Goal: Information Seeking & Learning: Check status

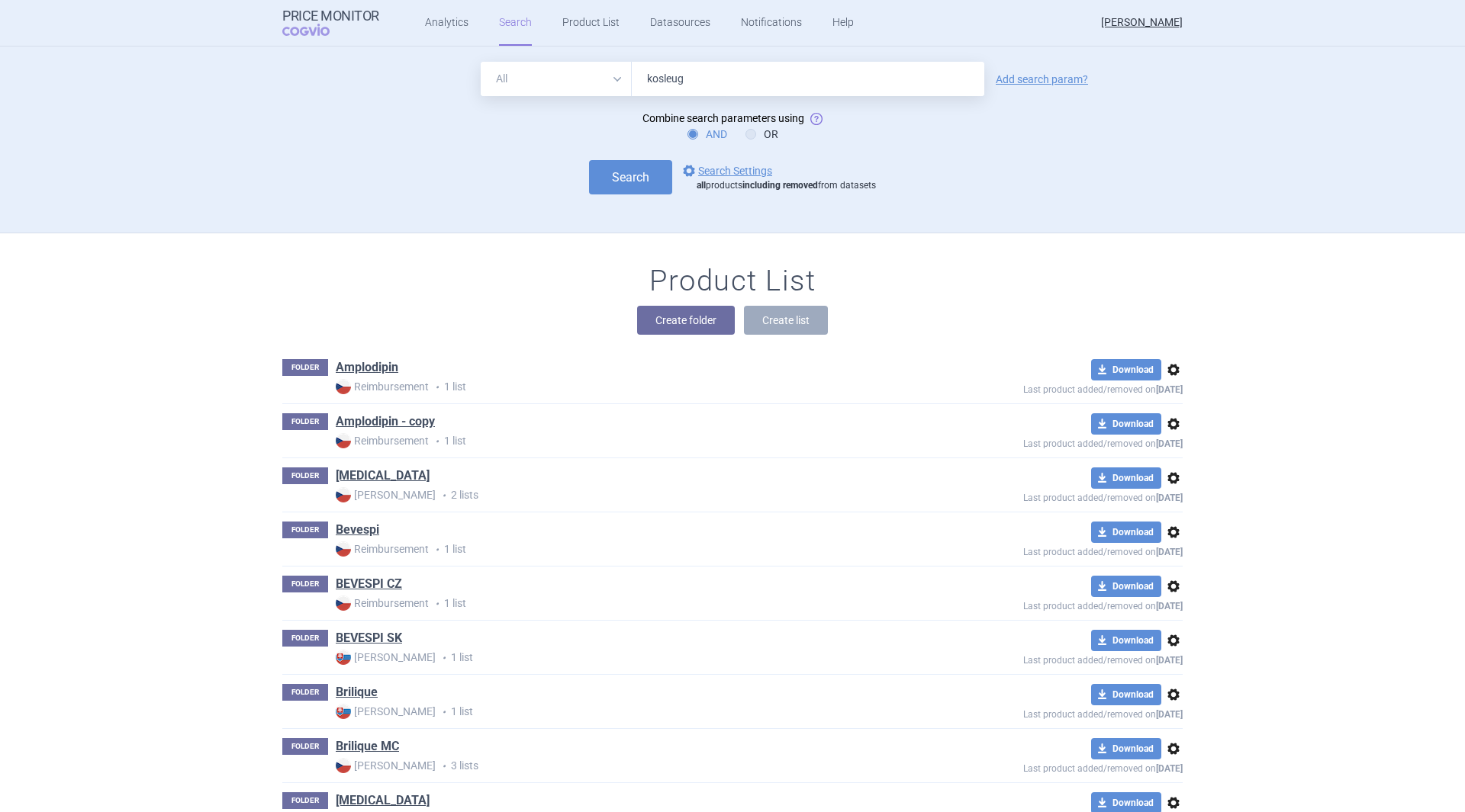
type input "kosleugo"
click button "Search" at bounding box center [630, 177] width 83 height 34
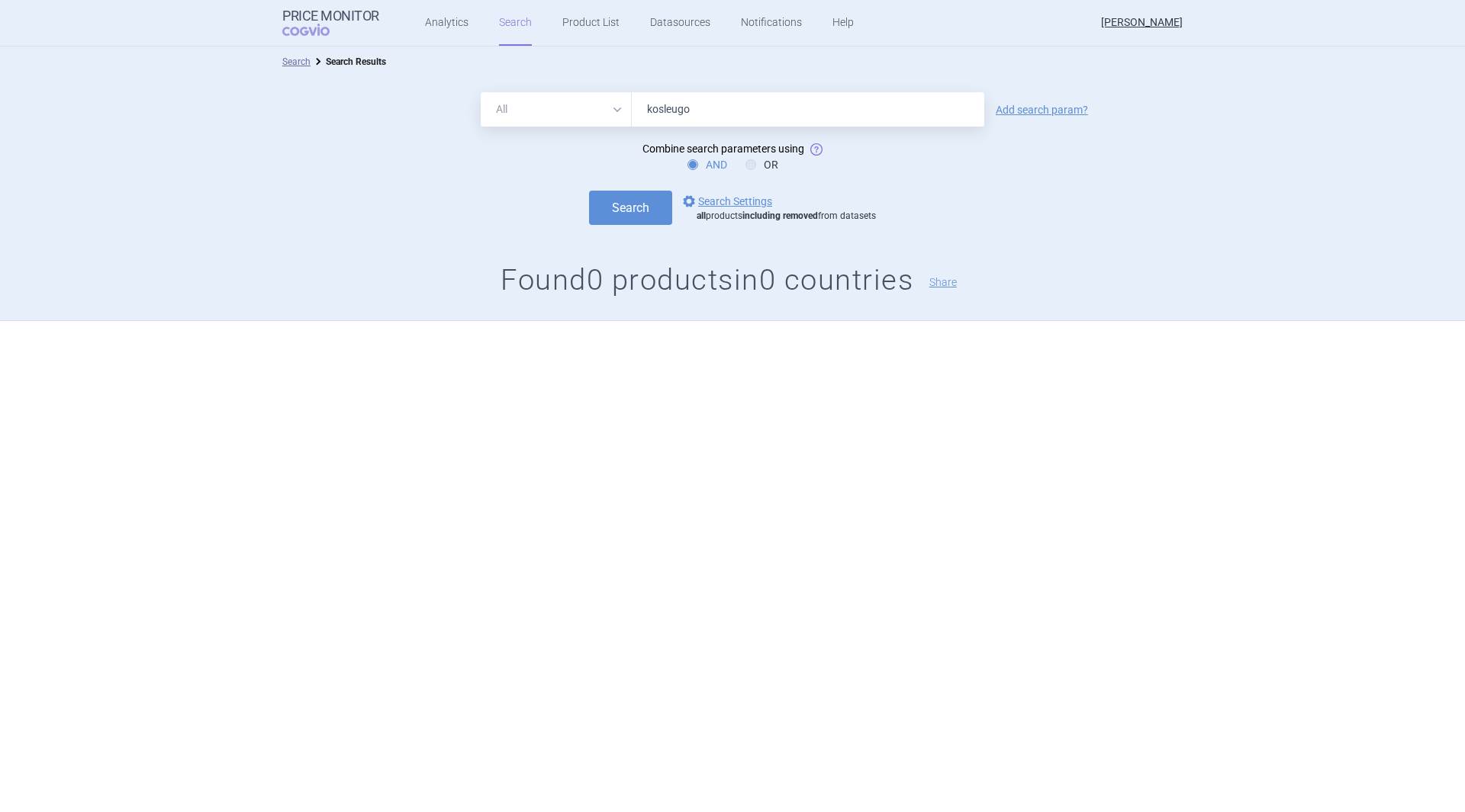
click at [672, 109] on input "kosleugo" at bounding box center [808, 109] width 352 height 34
type input "[MEDICAL_DATA]"
click at [589, 190] on button "Search" at bounding box center [630, 207] width 83 height 34
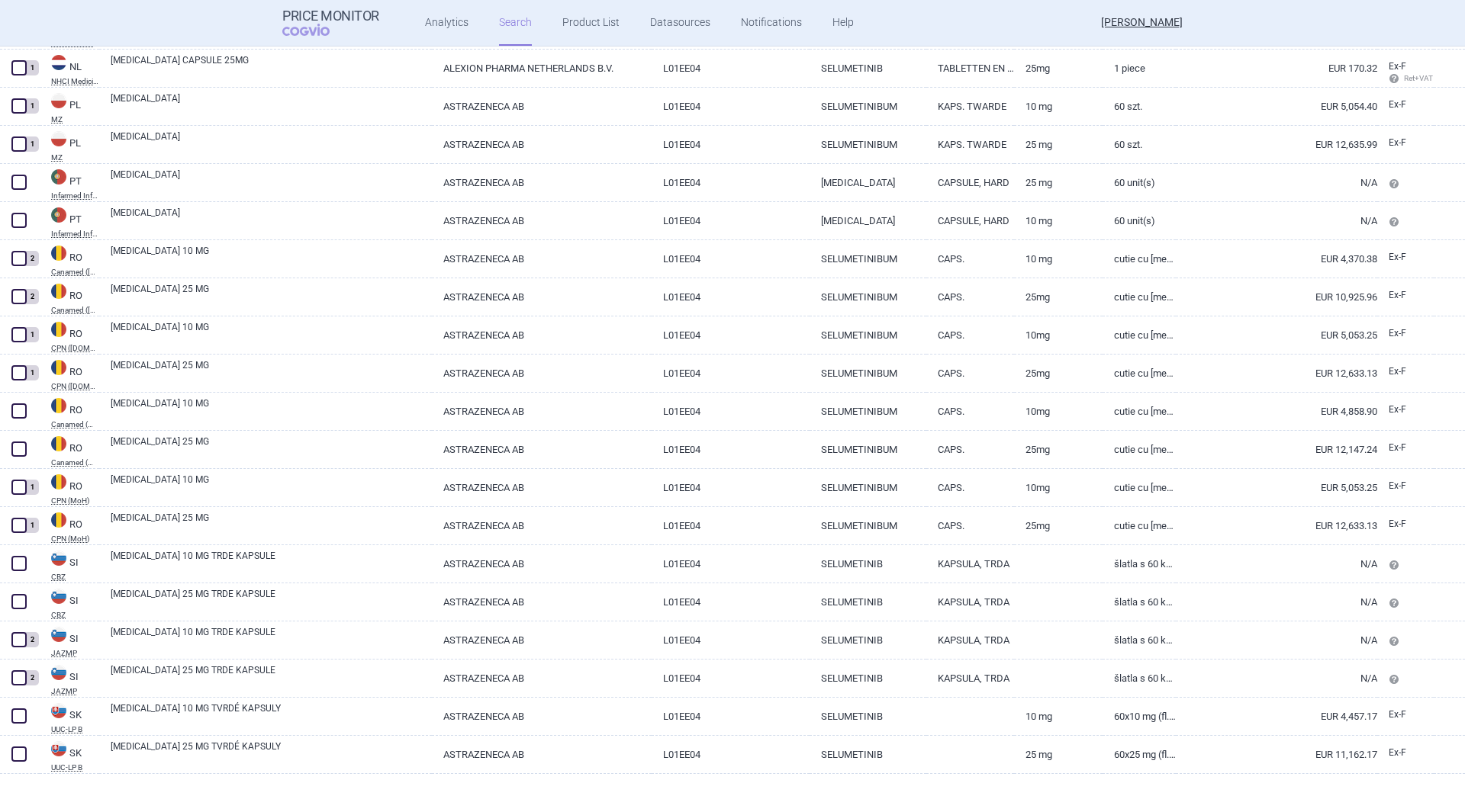
scroll to position [2043, 0]
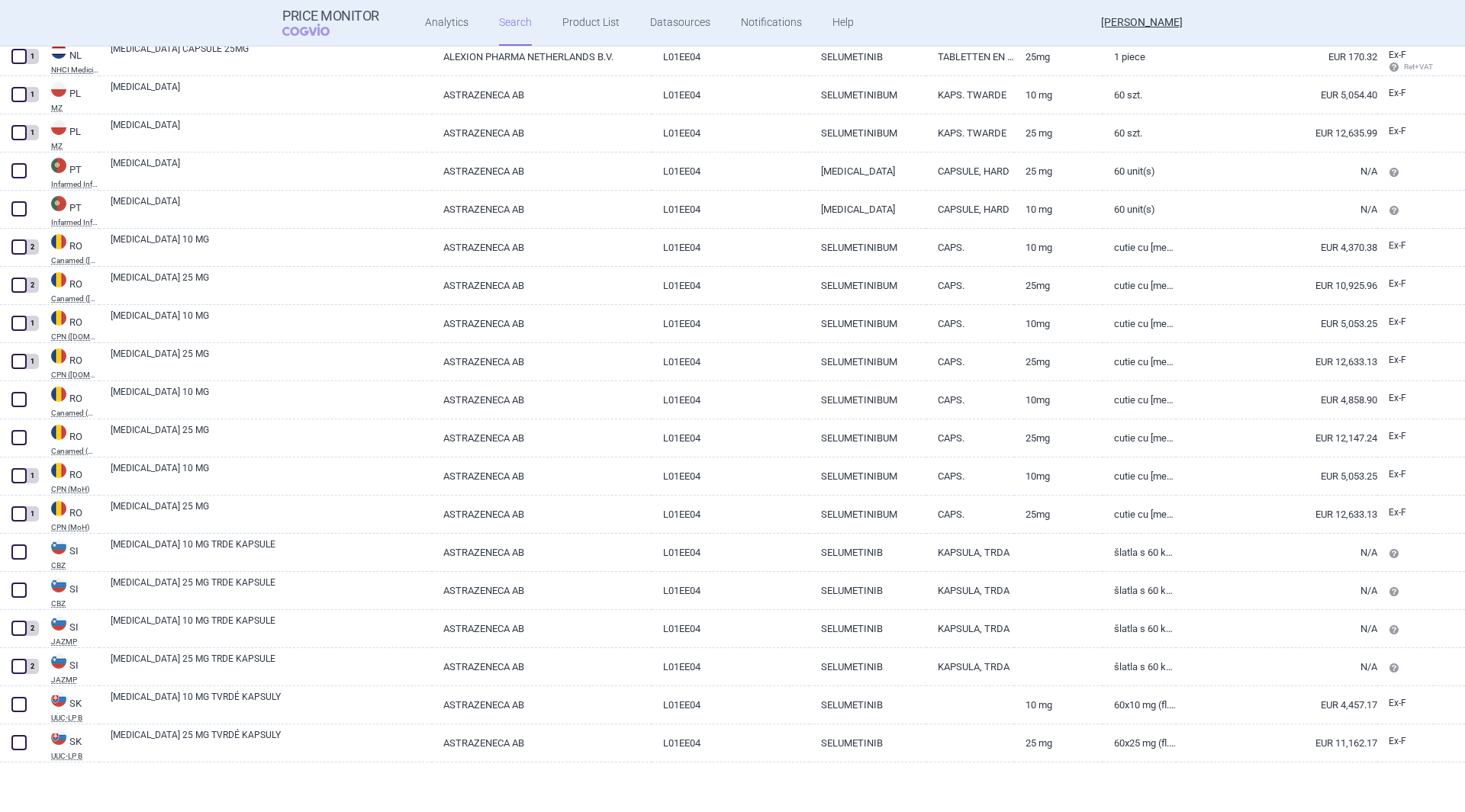
click at [788, 623] on link "L01EE04" at bounding box center [730, 629] width 157 height 37
select select "EUR"
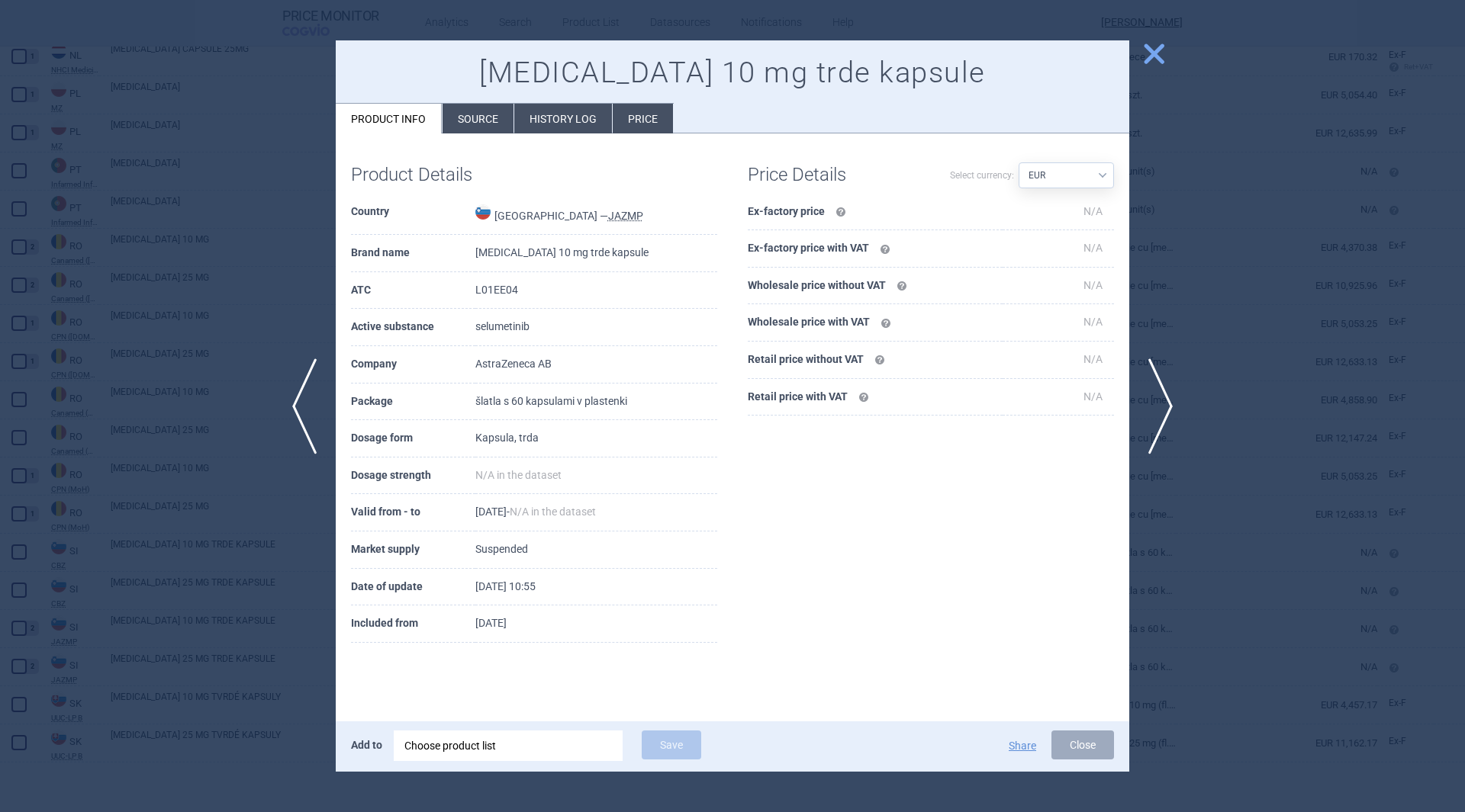
click at [646, 98] on div "[MEDICAL_DATA] 10 mg trde kapsule Product info Source History log Price" at bounding box center [732, 86] width 794 height 93
click at [587, 104] on li "History log" at bounding box center [562, 119] width 98 height 30
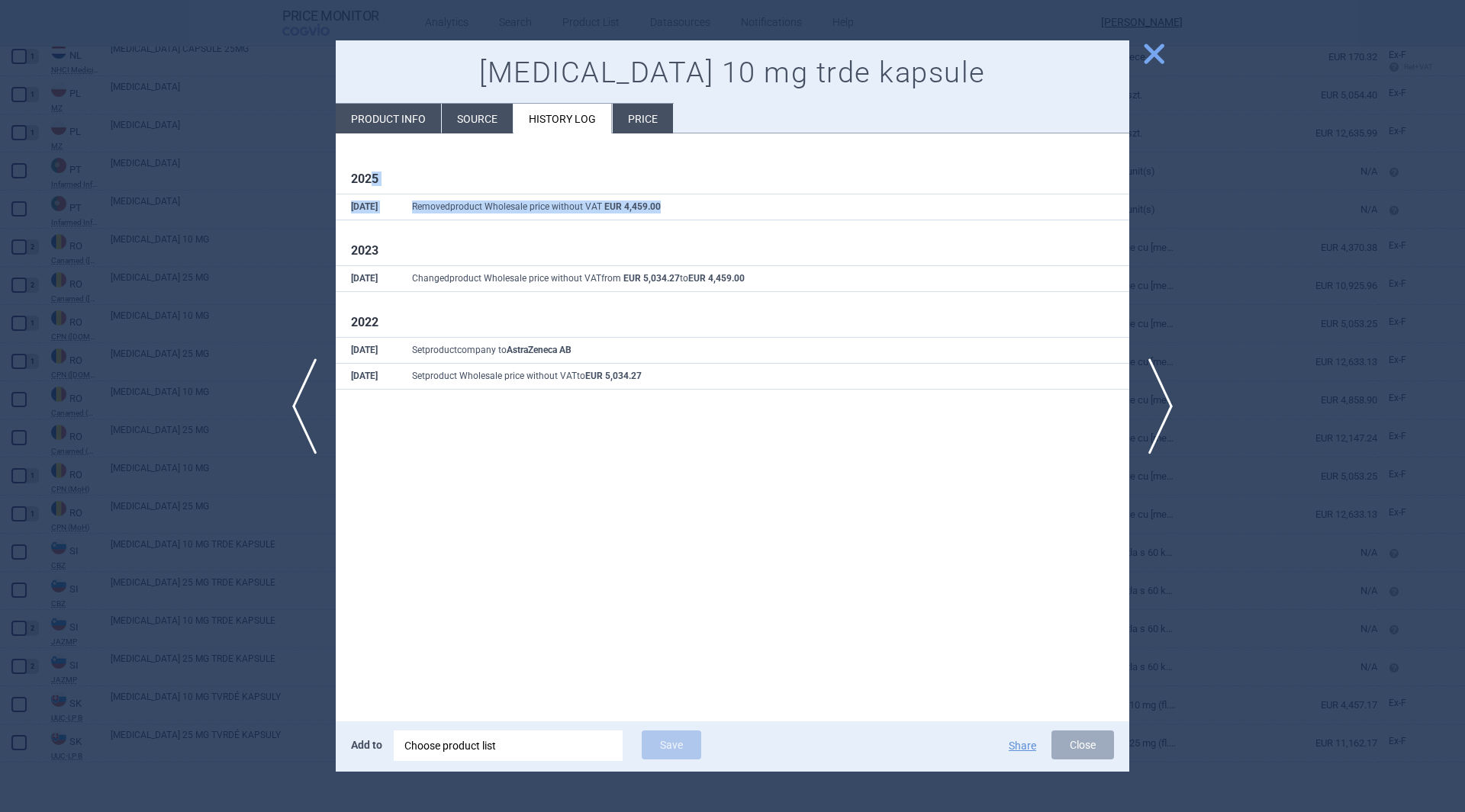
drag, startPoint x: 376, startPoint y: 172, endPoint x: 694, endPoint y: 213, distance: 320.6
click at [694, 213] on div "2025 [DATE] Removed product Wholesale price without VAT EUR 4,459.00 2023 [DATE…" at bounding box center [732, 277] width 794 height 287
click at [1151, 49] on span "close" at bounding box center [1154, 53] width 27 height 27
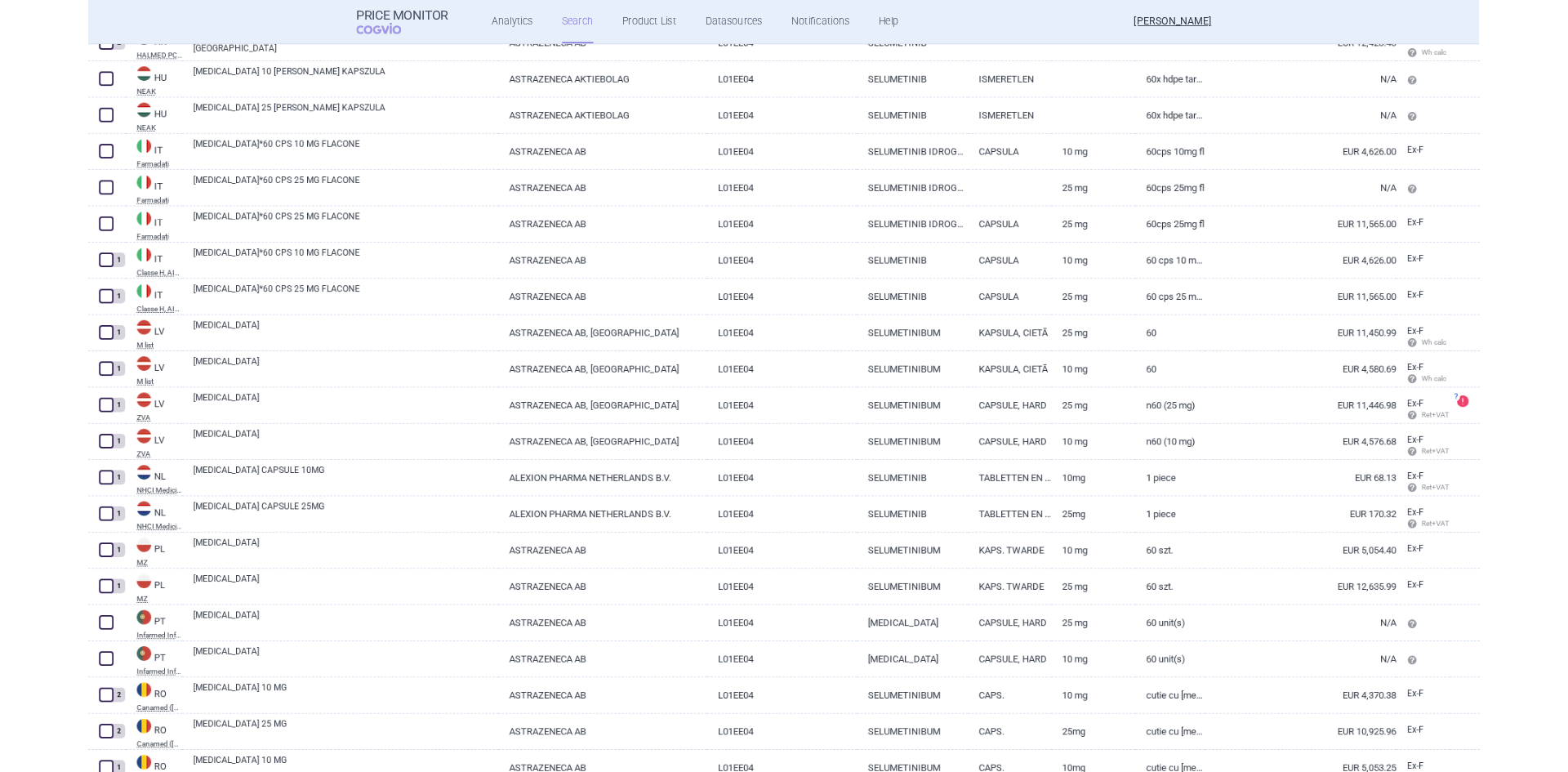
scroll to position [1697, 0]
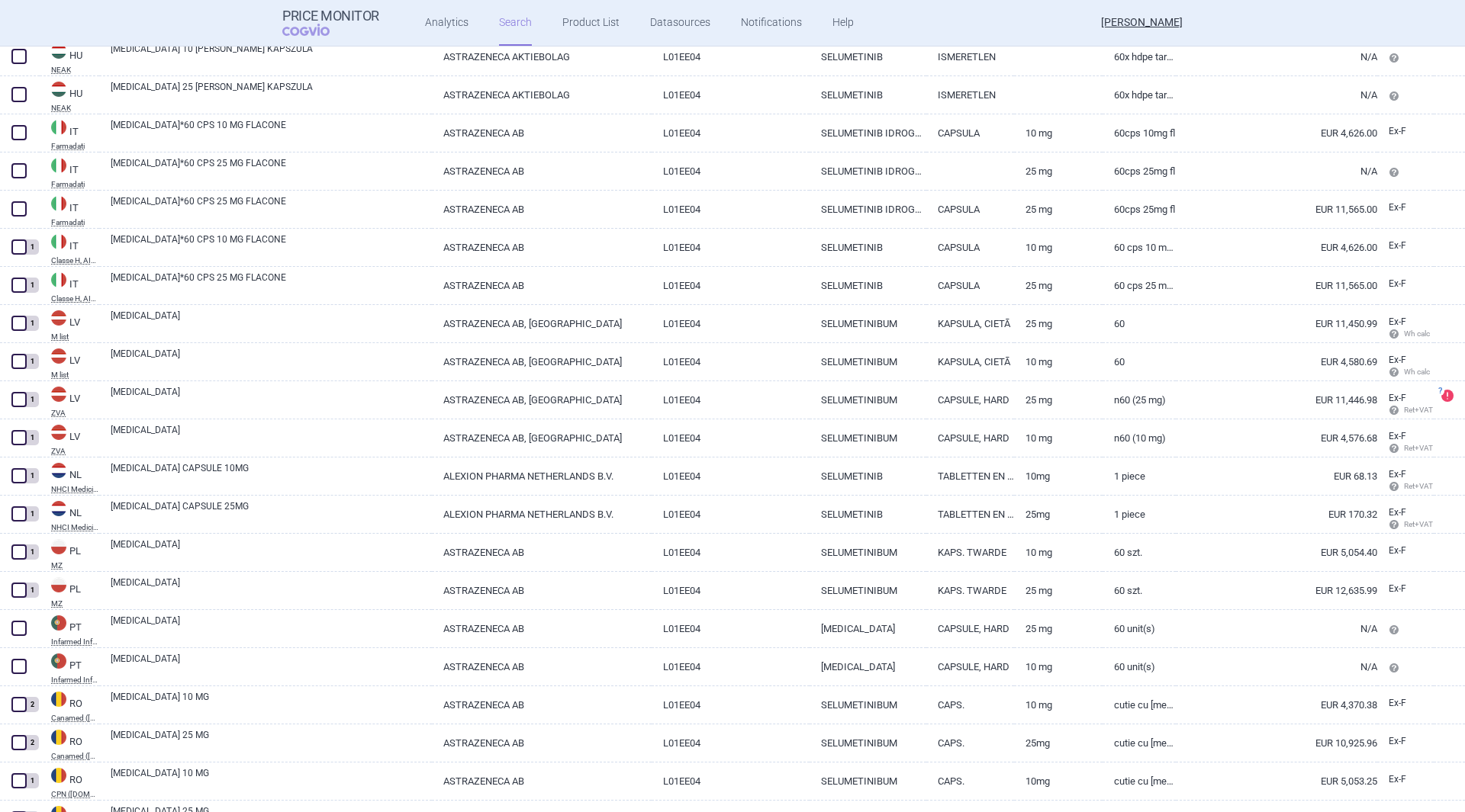
click at [347, 504] on link "[MEDICAL_DATA] CAPSULE 25MG" at bounding box center [271, 514] width 322 height 28
select select "EUR"
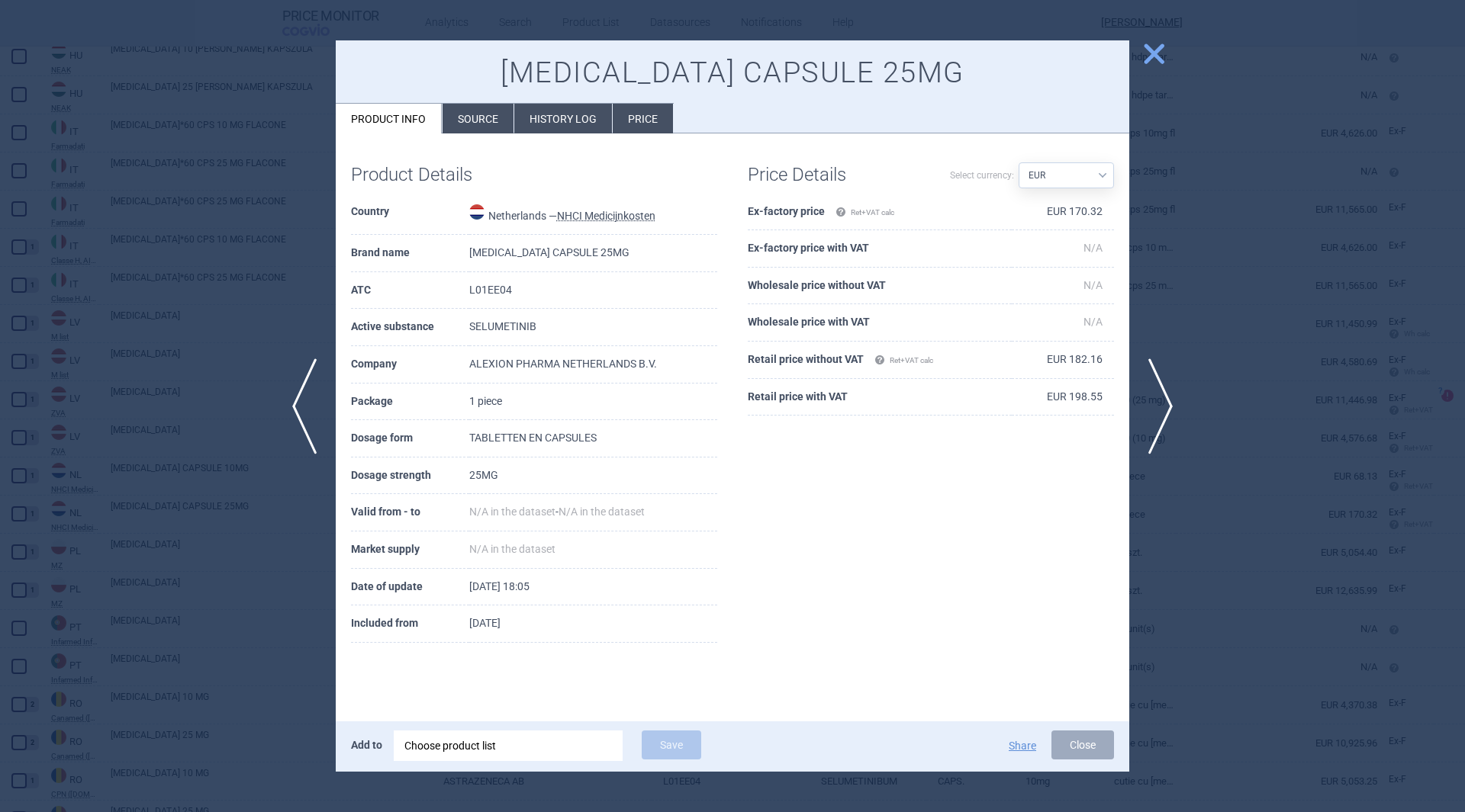
click at [564, 115] on li "History log" at bounding box center [562, 119] width 98 height 30
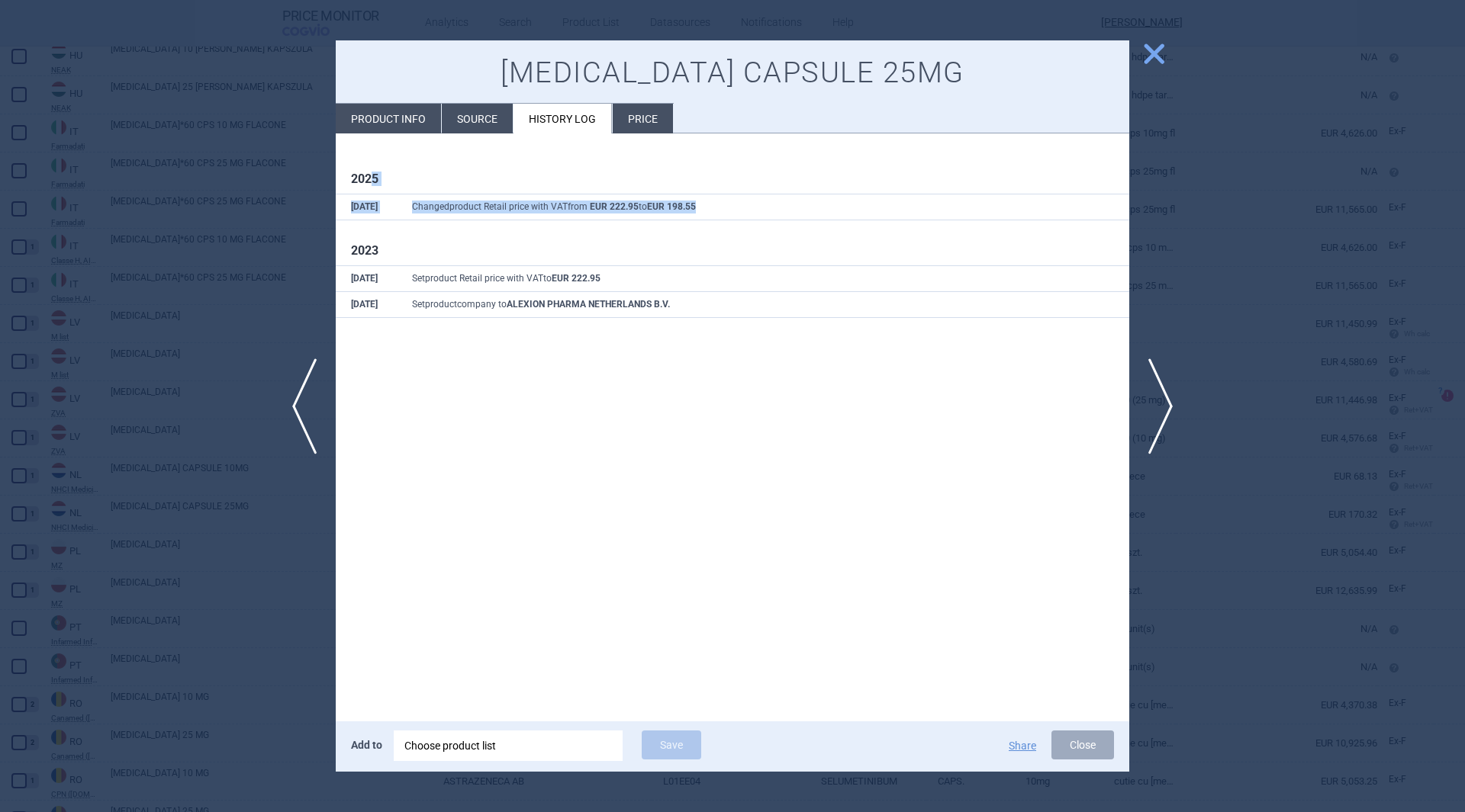
drag, startPoint x: 372, startPoint y: 168, endPoint x: 719, endPoint y: 214, distance: 350.0
click at [719, 214] on div "2025 [DATE] Changed product Retail price with VAT from EUR 222.95 to EUR 198.55…" at bounding box center [732, 241] width 794 height 215
click at [720, 207] on td "Changed product Retail price with VAT from EUR 222.95 to EUR 198.55" at bounding box center [763, 207] width 732 height 26
drag, startPoint x: 419, startPoint y: 205, endPoint x: 722, endPoint y: 201, distance: 303.0
click td "Changed product Retail price with VAT from EUR 222.95 to EUR 198.55"
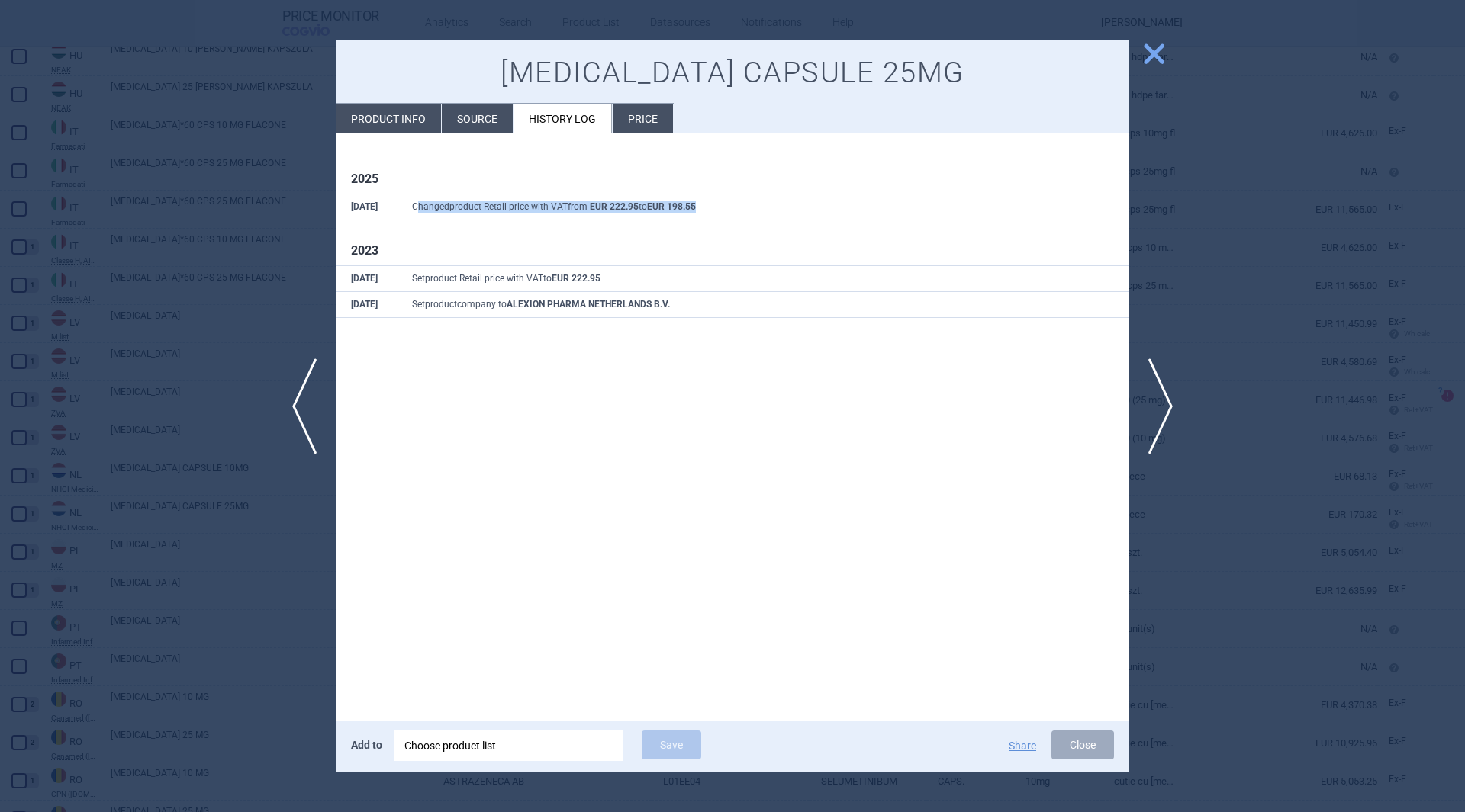
click span "close"
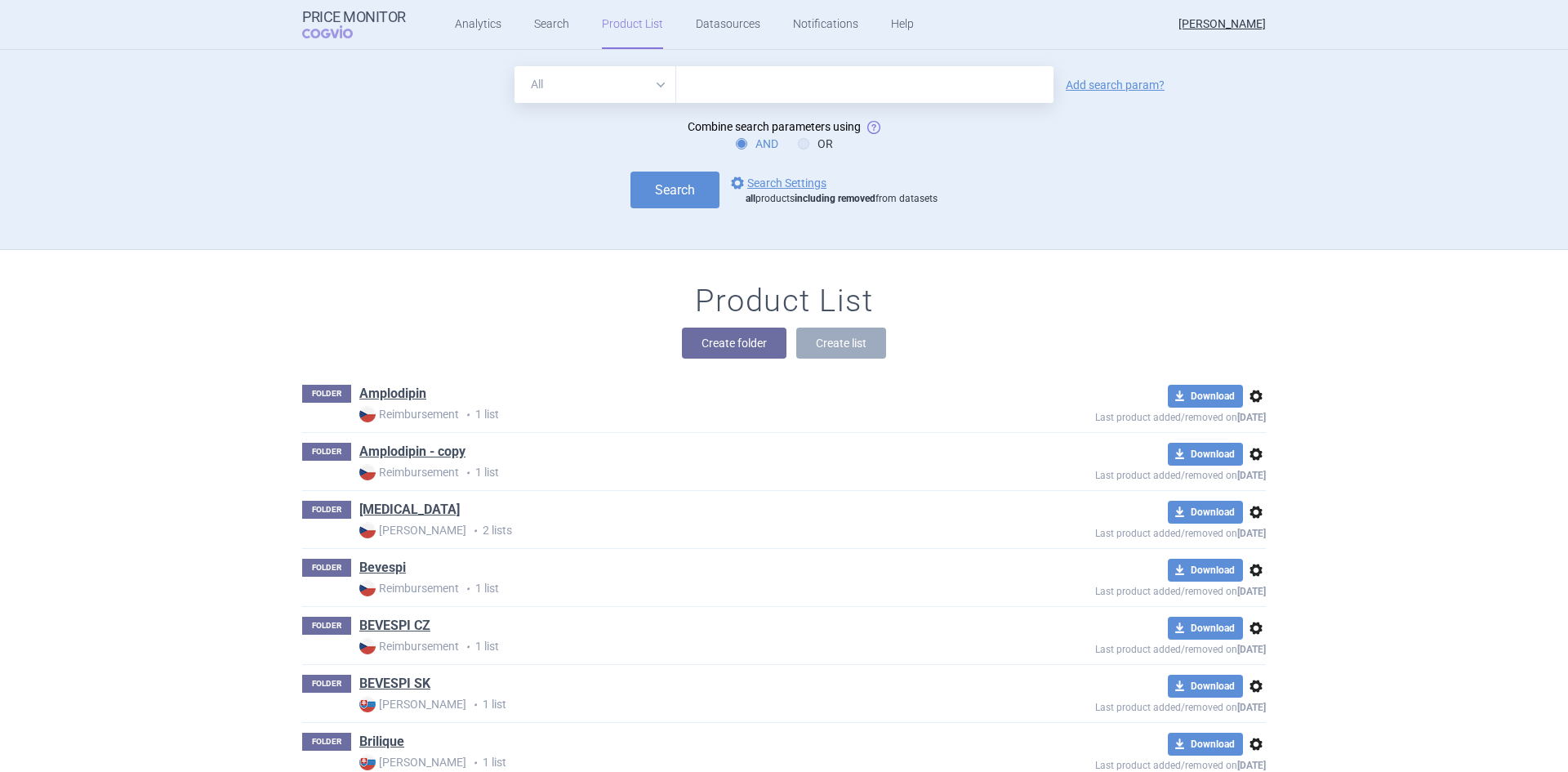
scroll to position [200, 0]
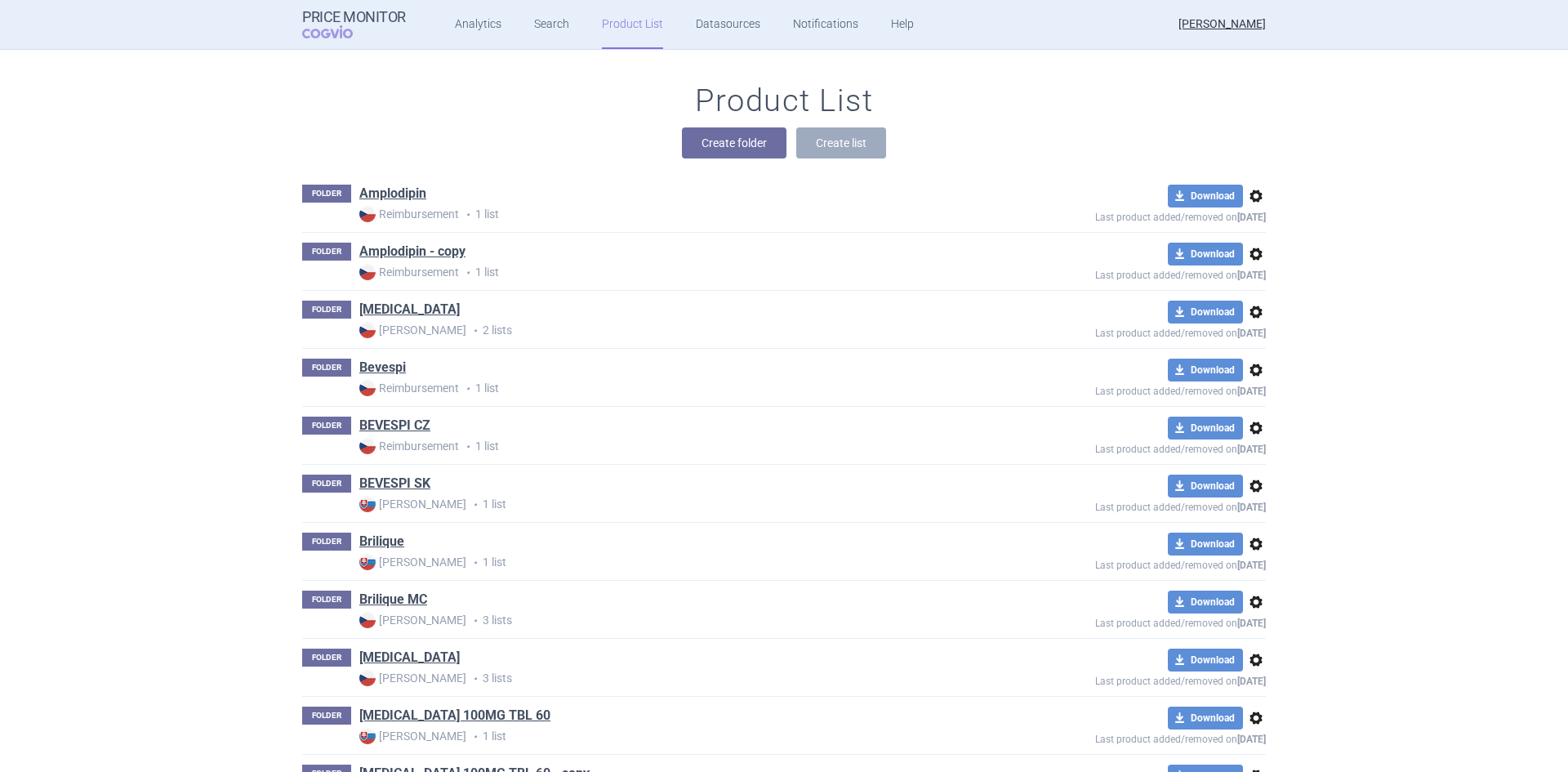
click at [526, 29] on ul "Analytics Search Product List Datasources Notifications Help" at bounding box center [664, 24] width 516 height 49
click at [539, 26] on link "Search" at bounding box center [551, 24] width 35 height 49
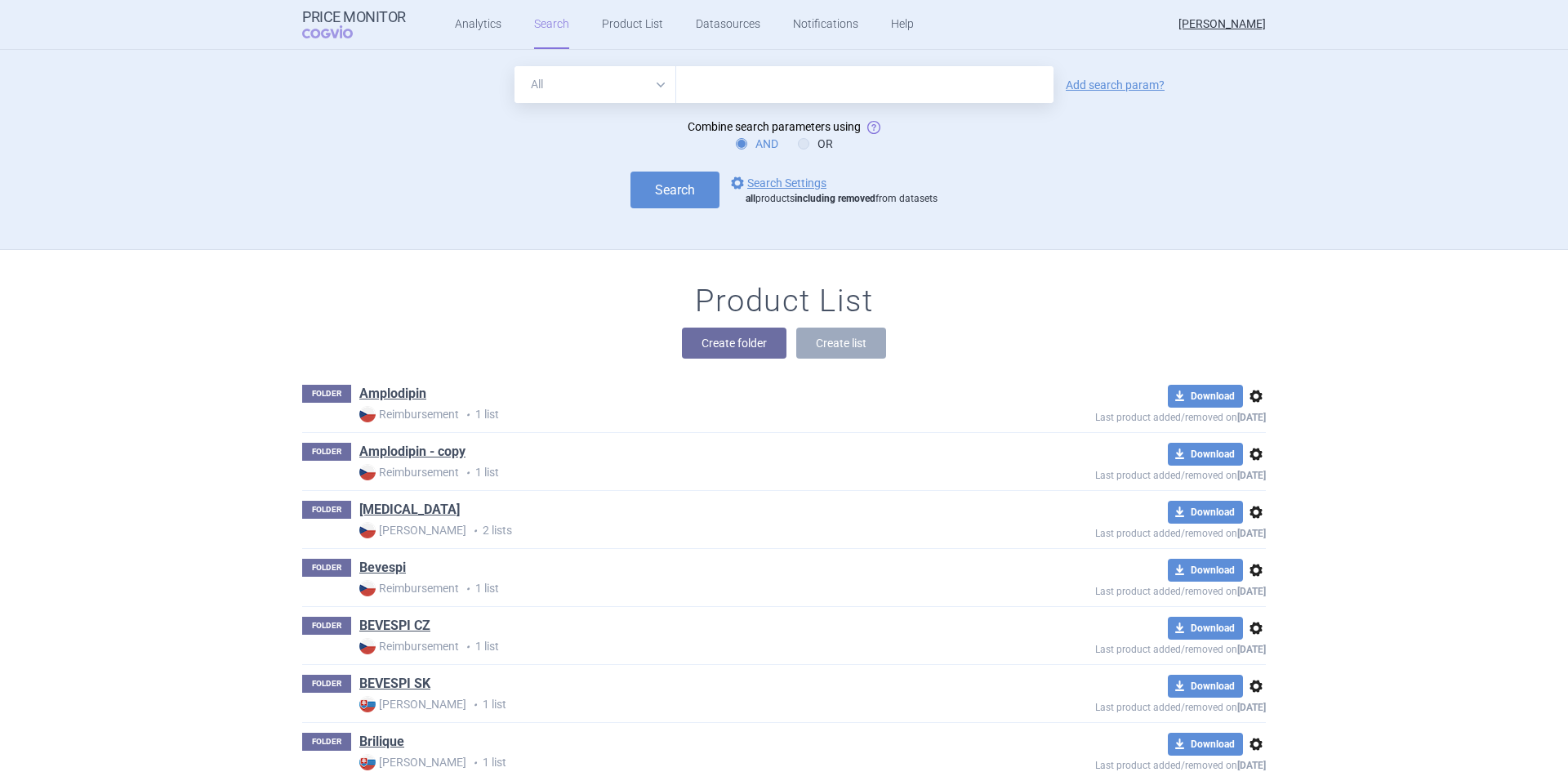
click at [736, 101] on input "text" at bounding box center [865, 84] width 377 height 37
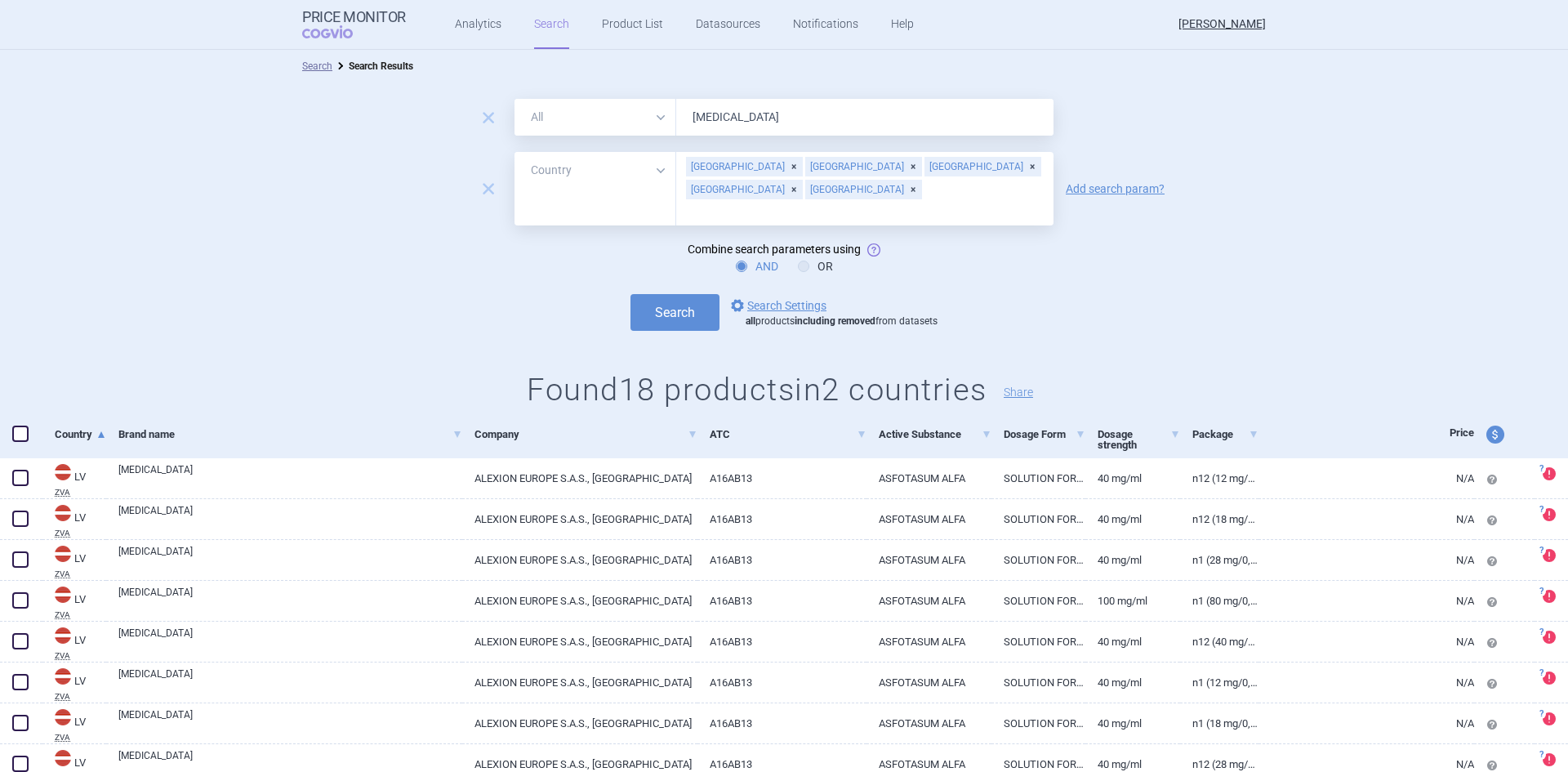
select select "country"
click at [381, 175] on div "remove All Brand Name ATC Company Active Substance Country Newer than Estonia L…" at bounding box center [784, 189] width 1568 height 74
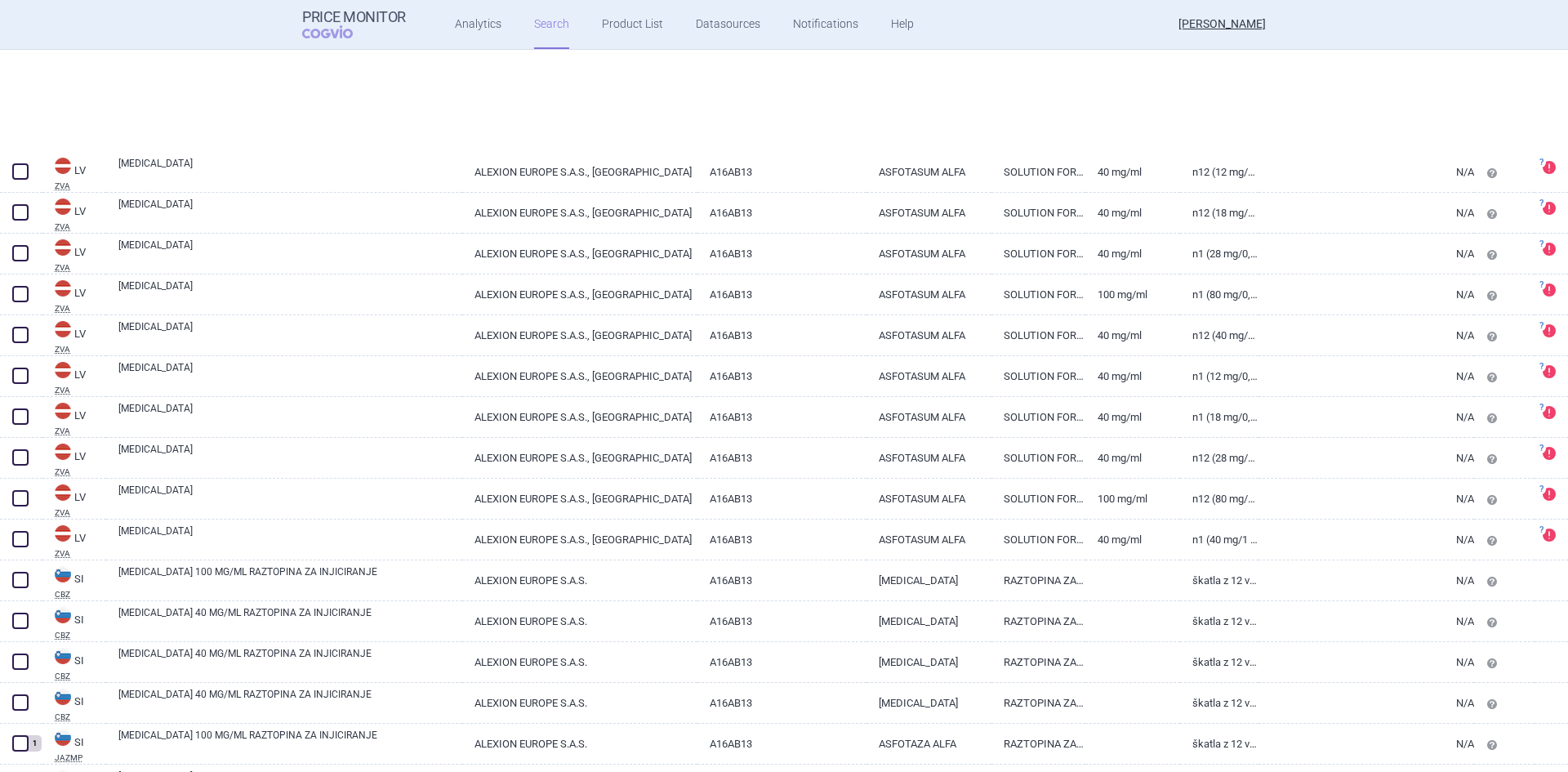
scroll to position [475, 0]
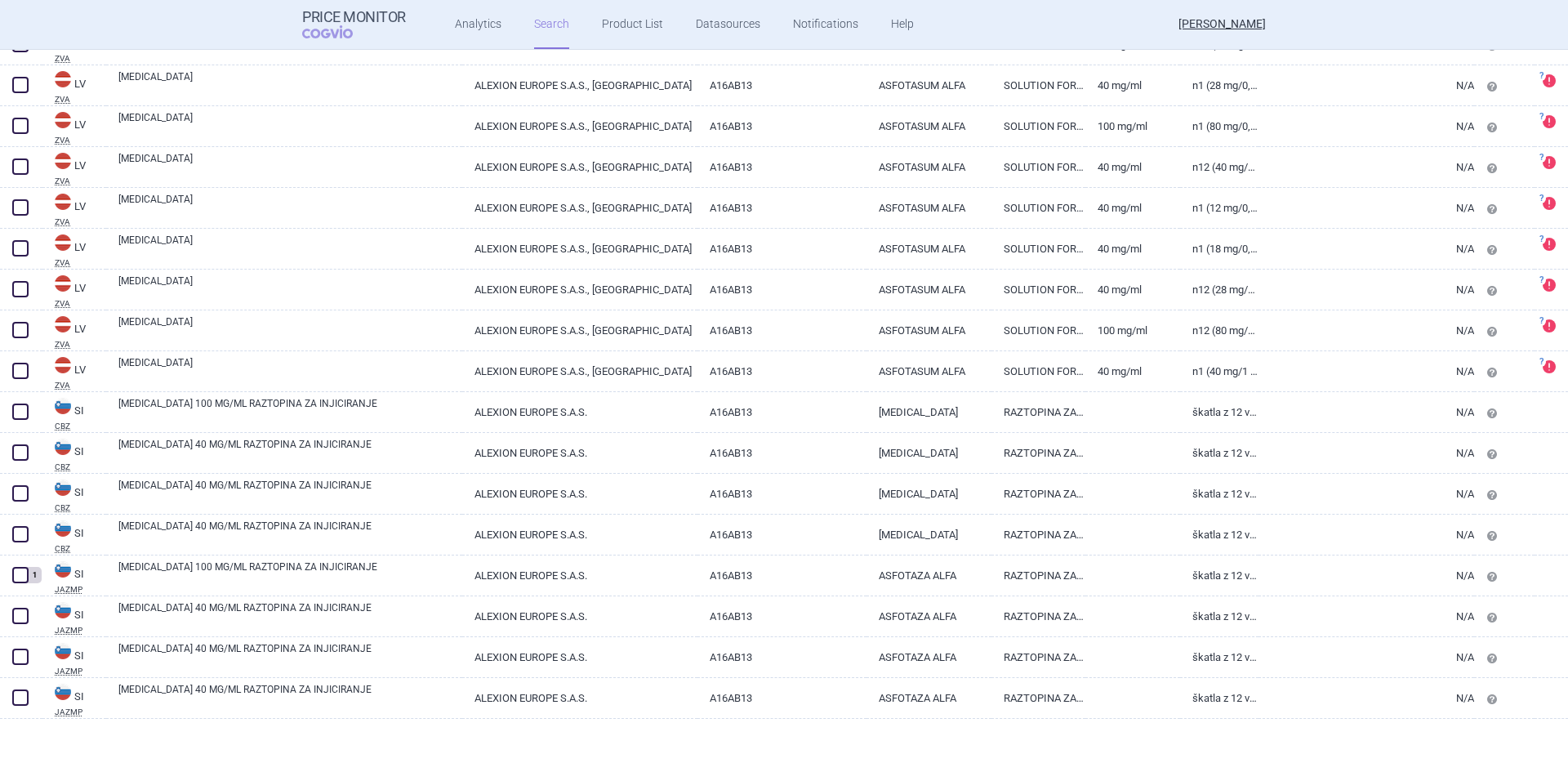
click at [575, 738] on div at bounding box center [784, 744] width 1568 height 53
click at [549, 729] on div at bounding box center [784, 744] width 1568 height 53
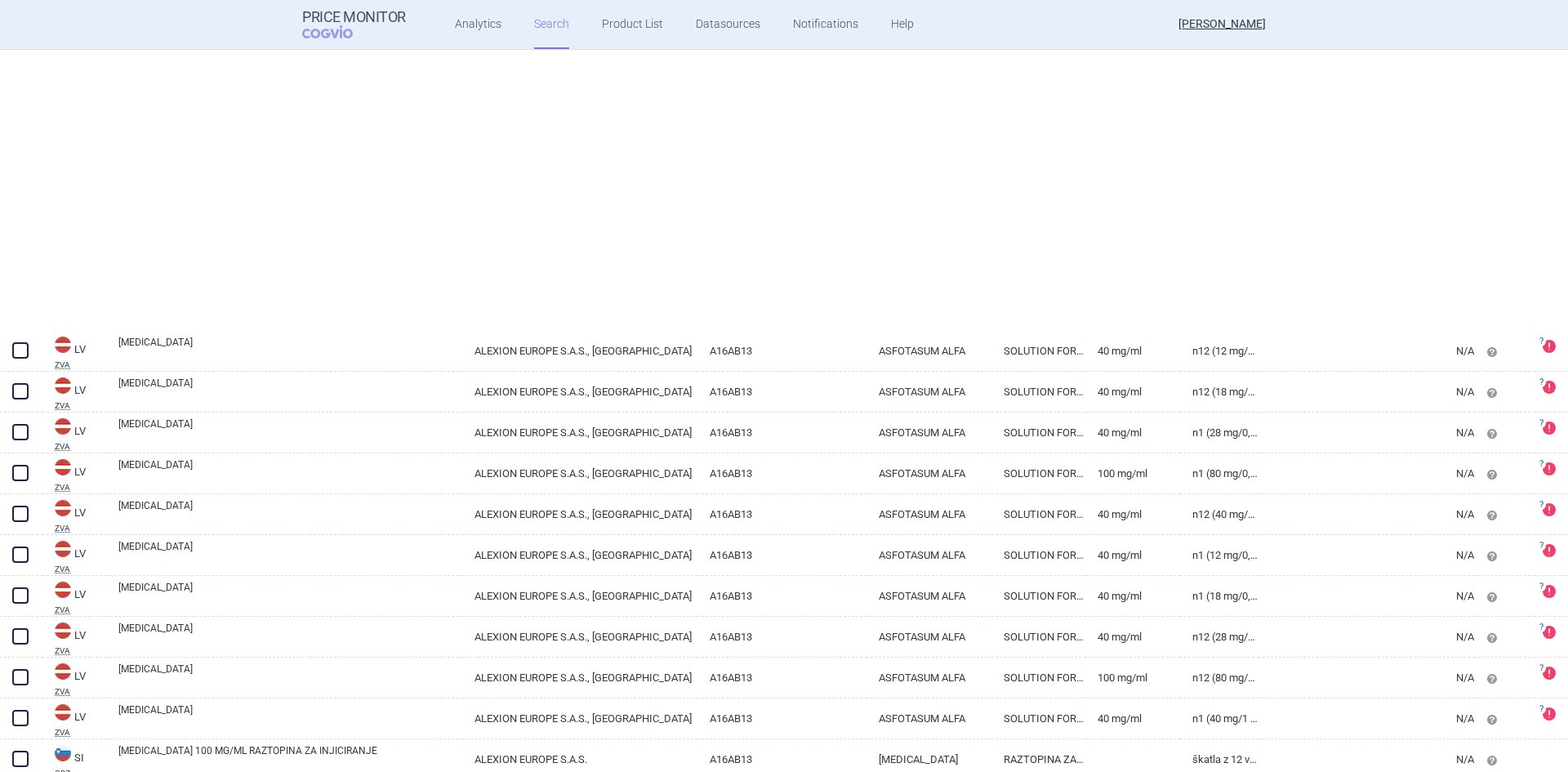
select select "country"
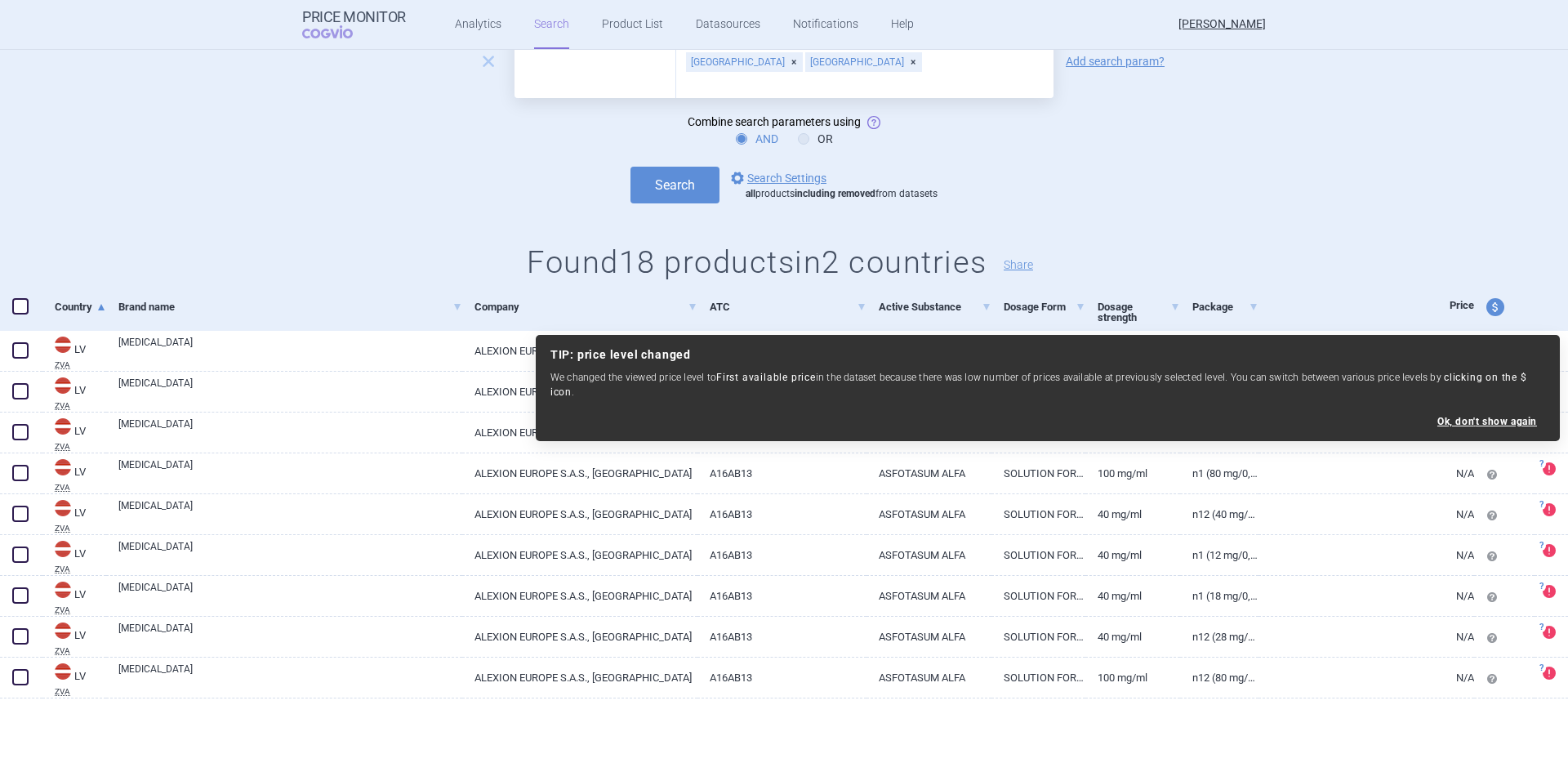
scroll to position [0, 0]
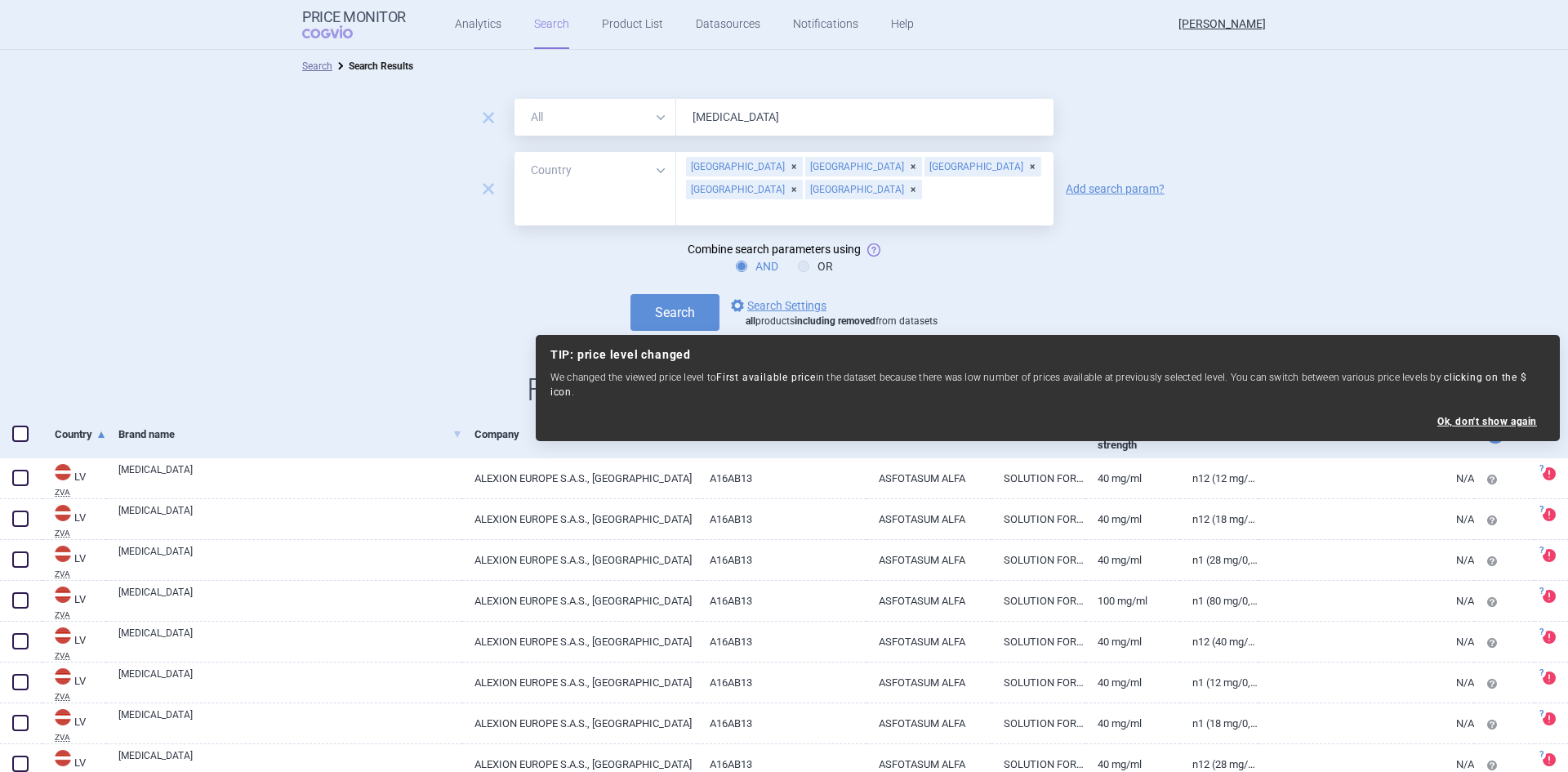
click at [1467, 293] on div "Search options Search Settings all products including removed from datasets" at bounding box center [784, 311] width 1568 height 37
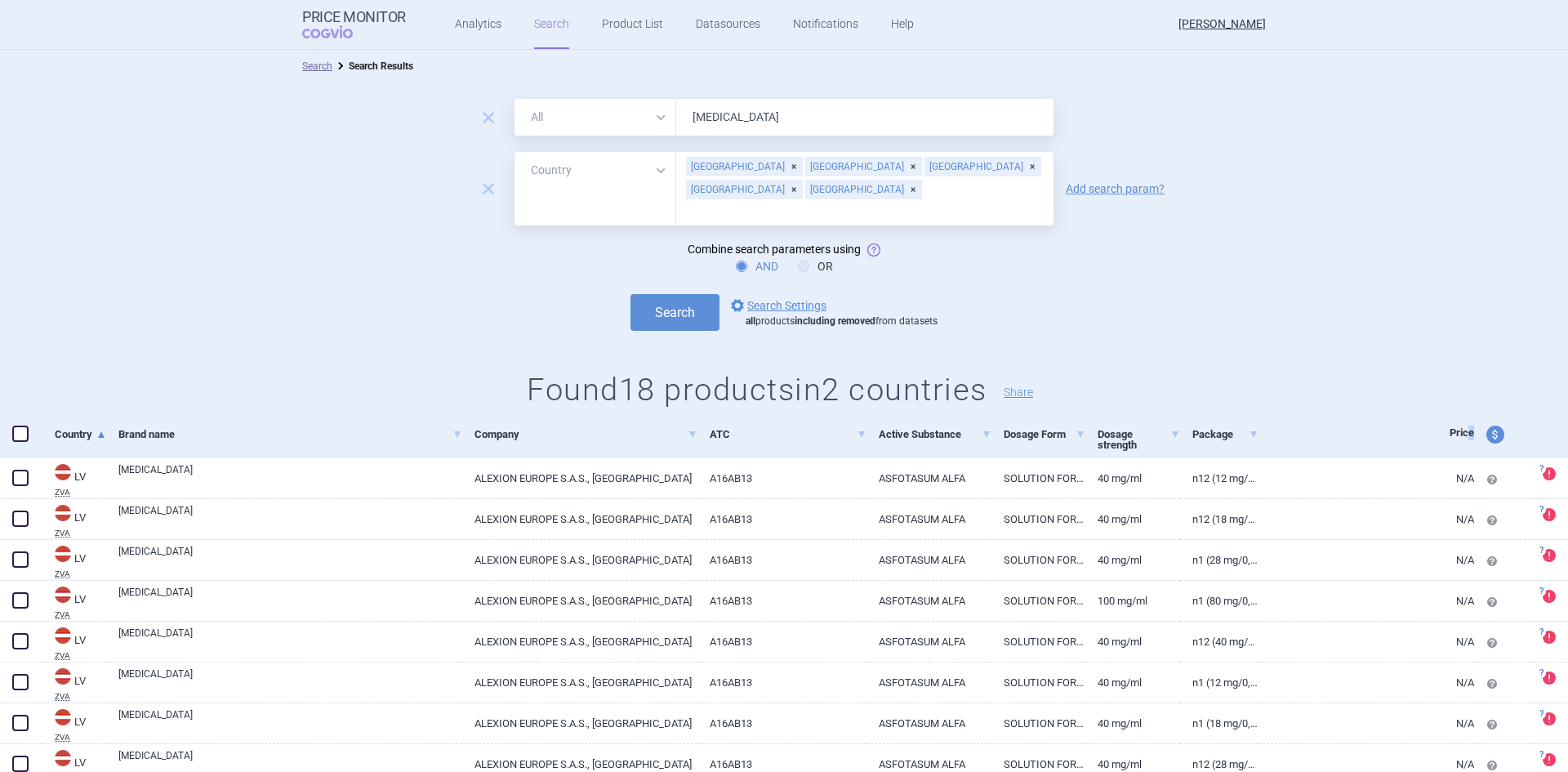
click at [1456, 430] on div "Country Brand name Company ATC Active Substance Dosage Form Dosage strength Pac…" at bounding box center [784, 435] width 1568 height 48
click at [1456, 430] on span "Price" at bounding box center [1462, 432] width 25 height 12
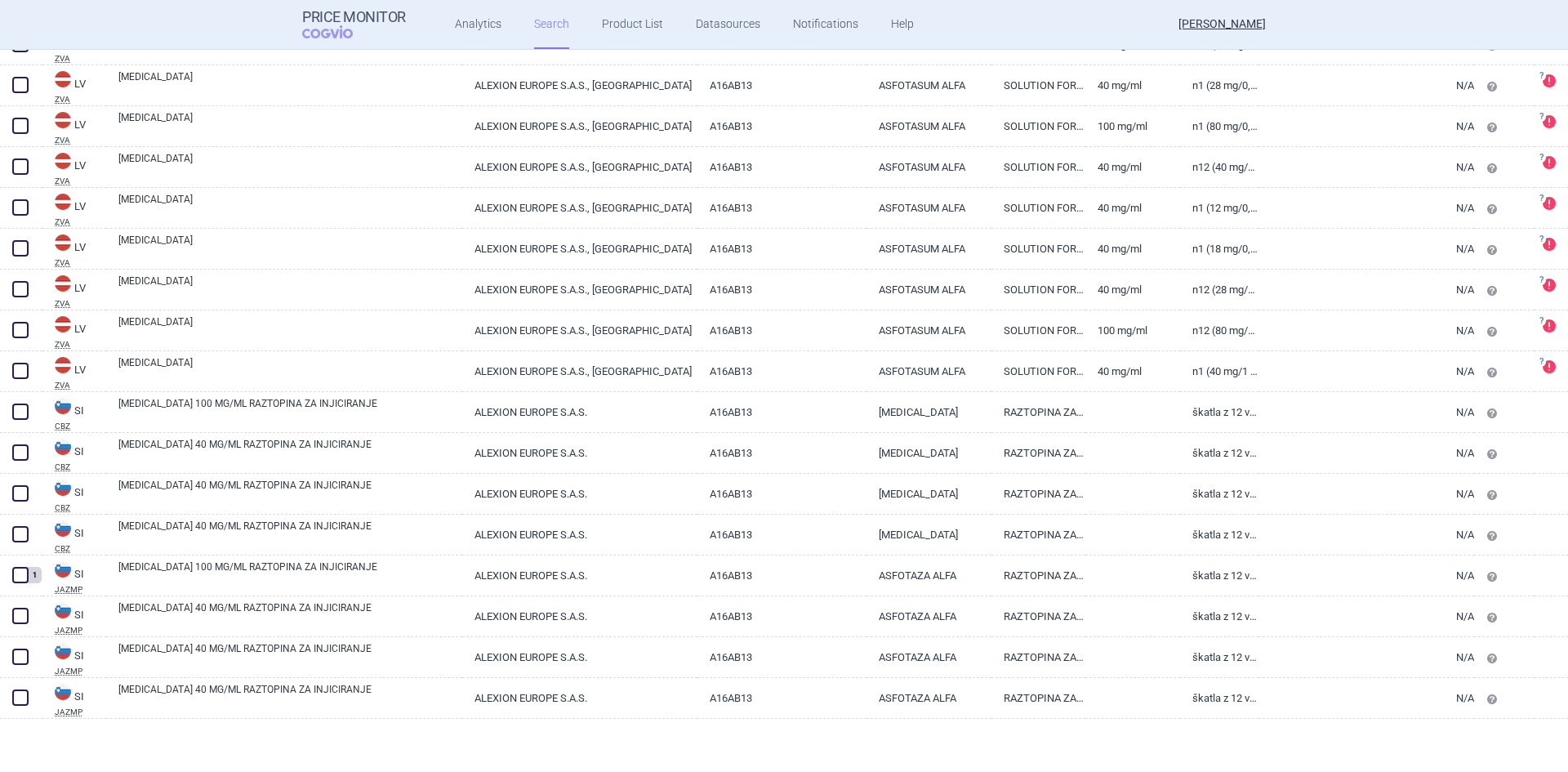
scroll to position [34, 0]
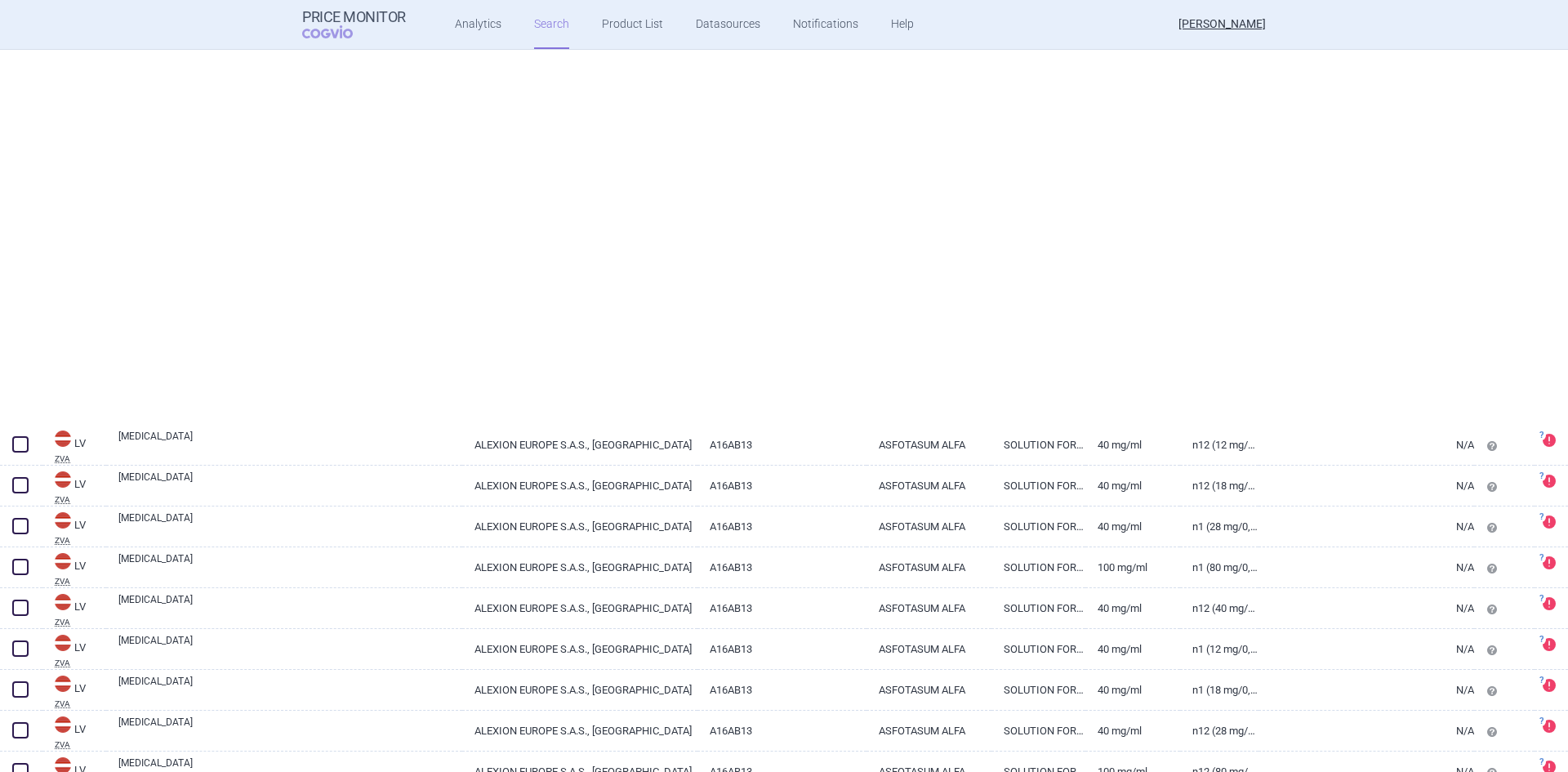
select select "country"
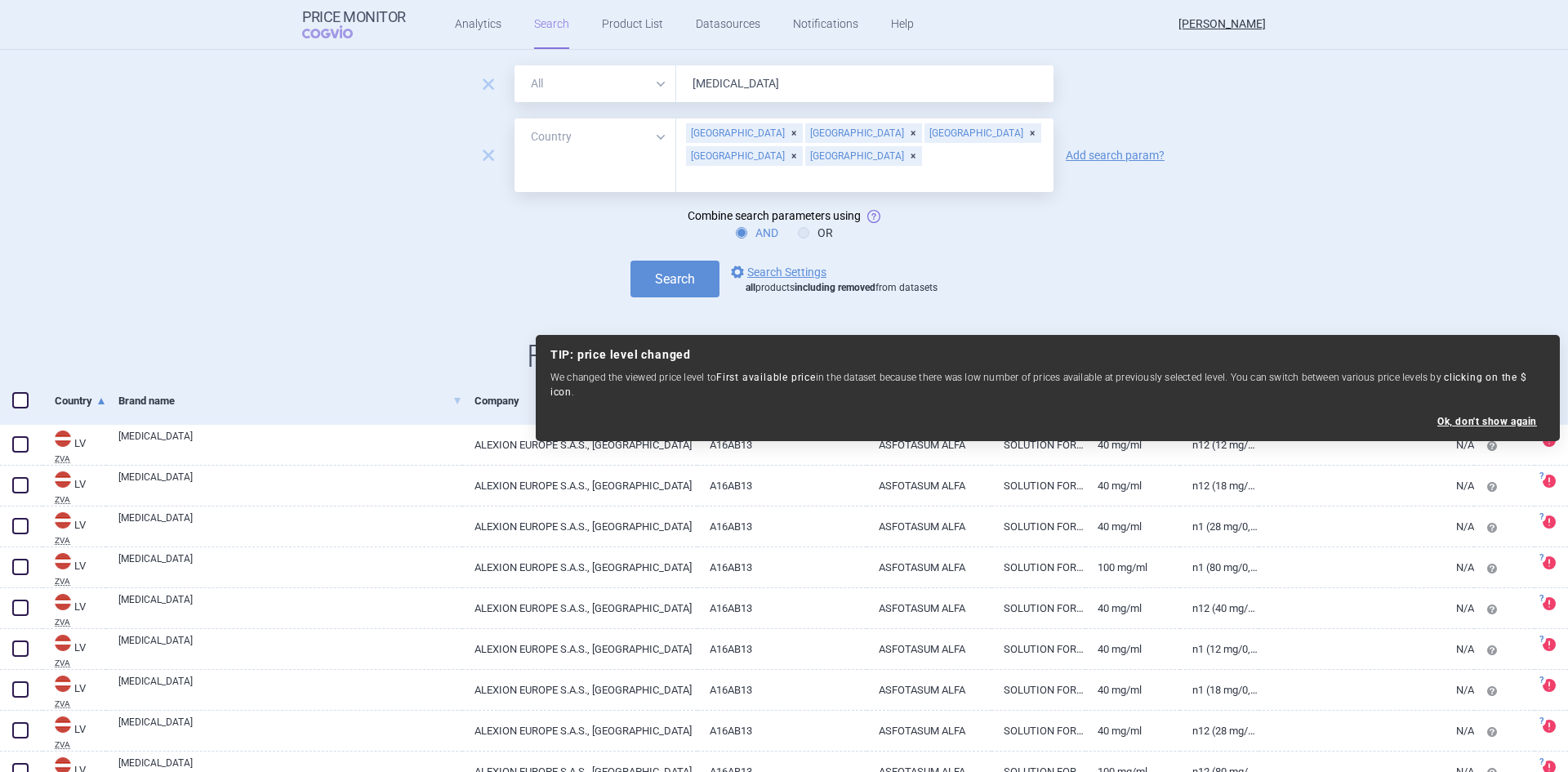
scroll to position [0, 0]
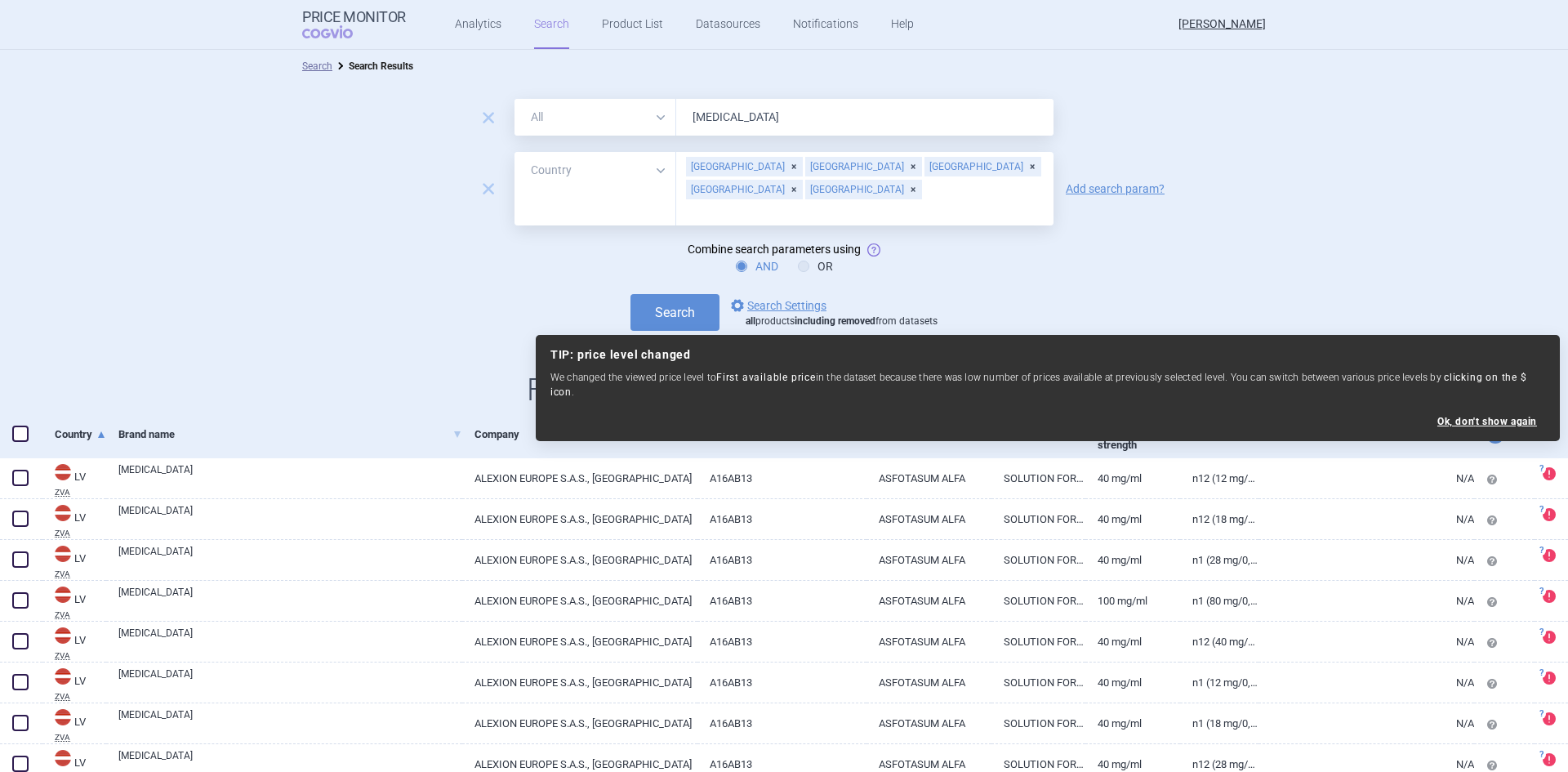
click at [1418, 257] on form "remove All Brand Name ATC Company Active Substance Country Newer than strensiq …" at bounding box center [784, 214] width 1568 height 232
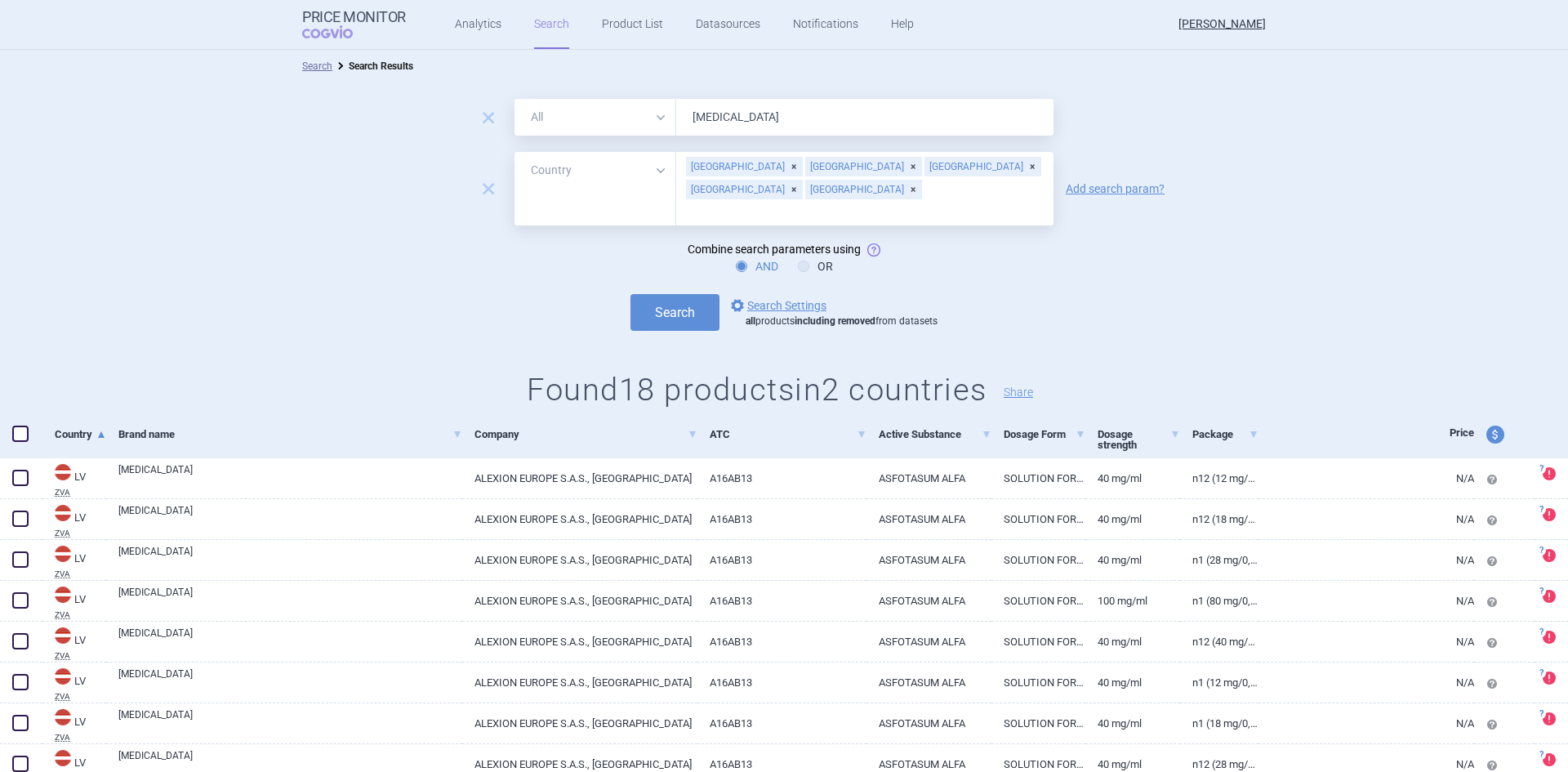
drag, startPoint x: 1362, startPoint y: 178, endPoint x: 1360, endPoint y: 189, distance: 11.2
click at [1361, 189] on div "remove All Brand Name ATC Company Active Substance Country Newer than Estonia L…" at bounding box center [784, 189] width 1568 height 74
click at [232, 293] on div "Search options Search Settings all products including removed from datasets" at bounding box center [784, 311] width 1568 height 37
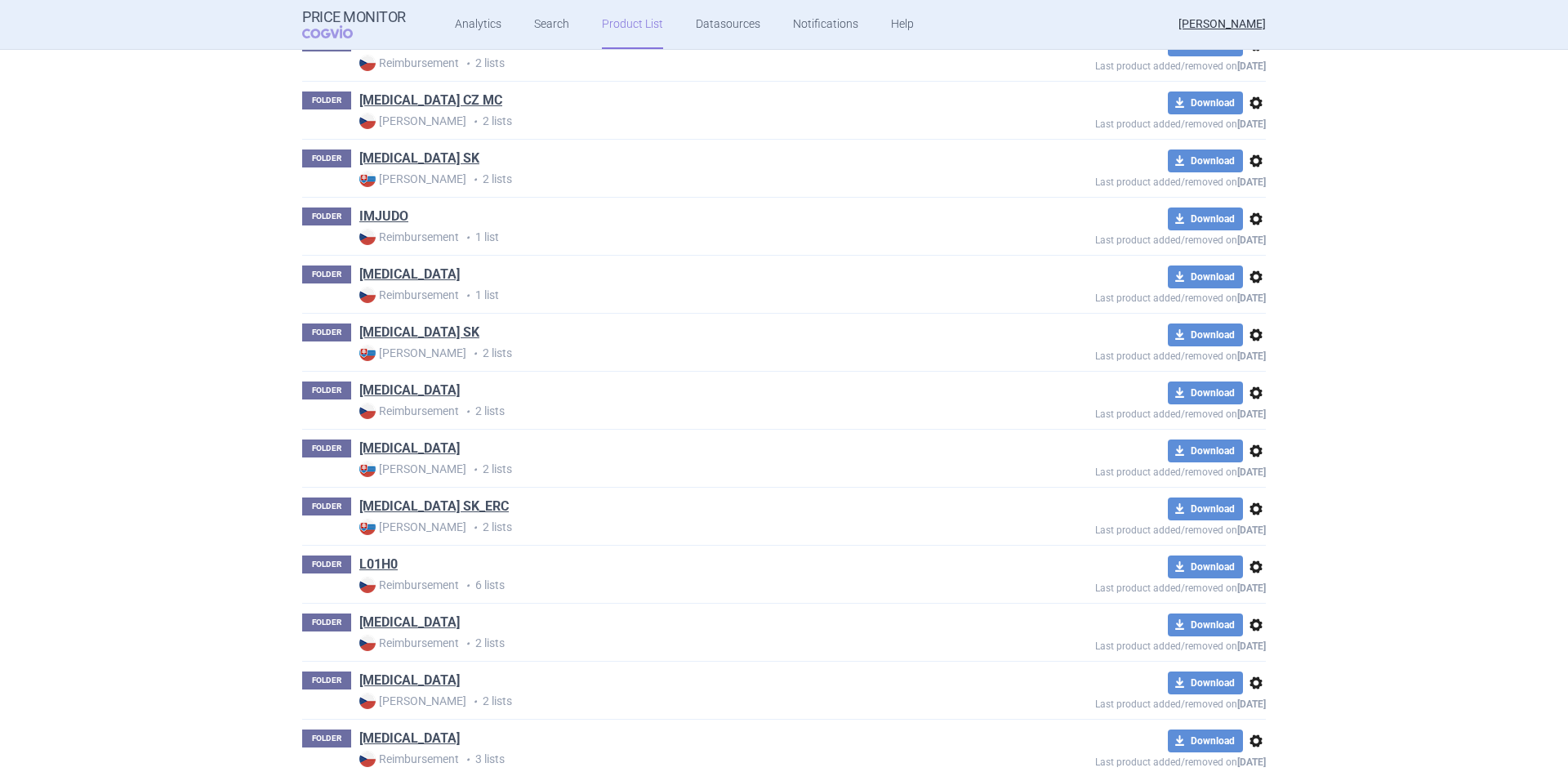
scroll to position [3098, 0]
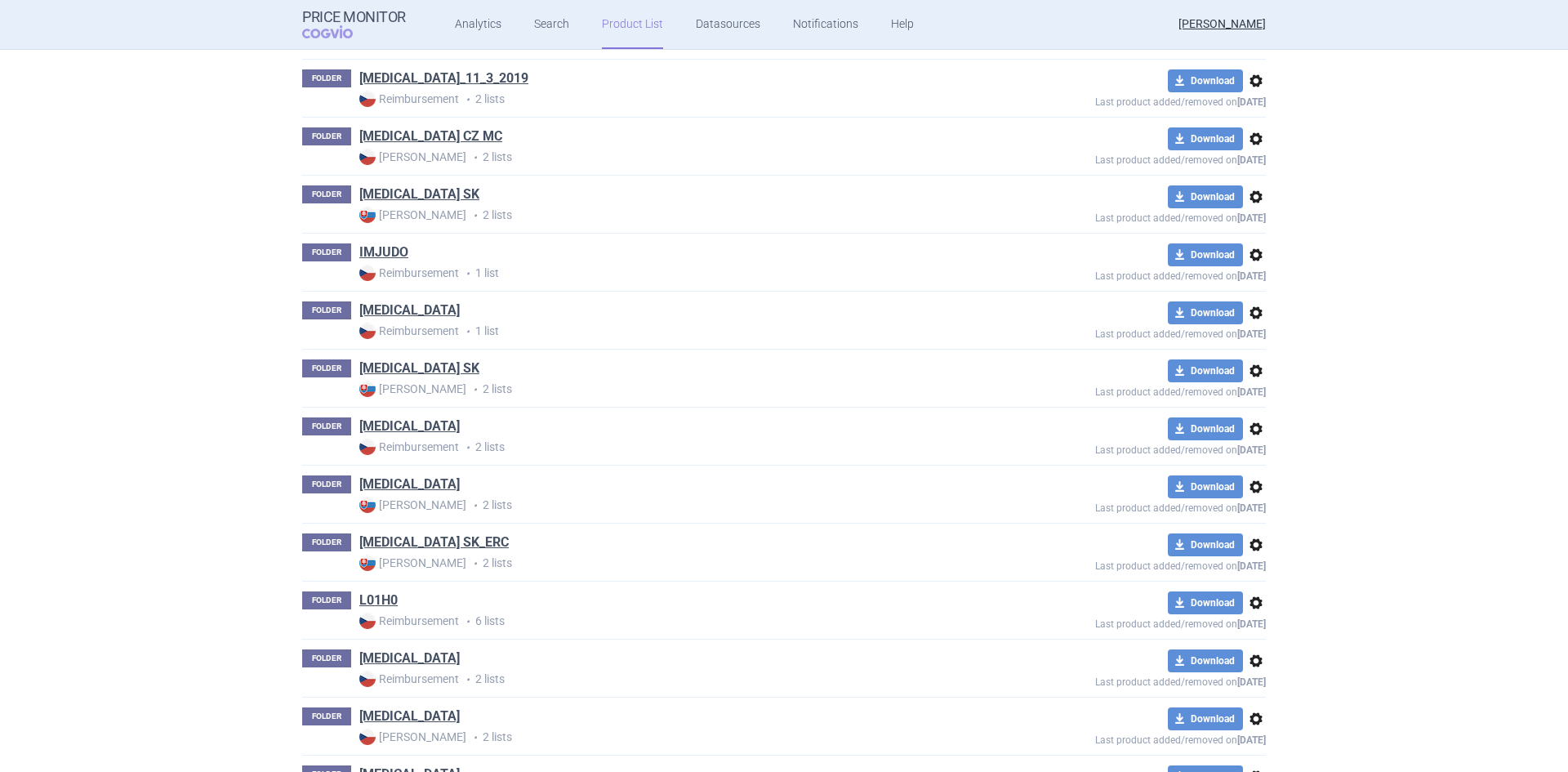
click at [158, 540] on div "Product List Create folder Create list FOLDER Amplodipin Reimbursement • 1 list…" at bounding box center [784, 717] width 1568 height 7131
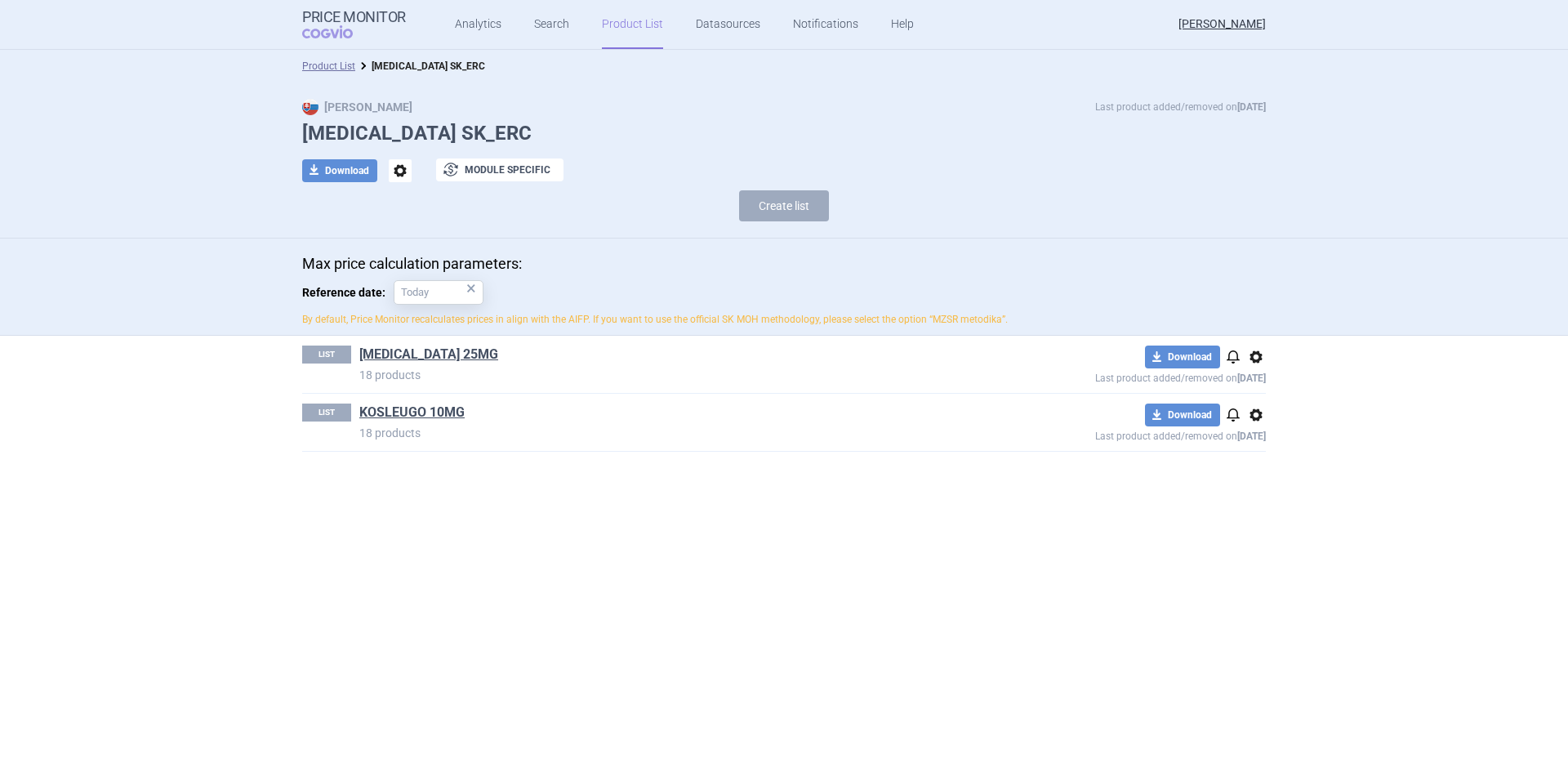
click at [425, 353] on link "[MEDICAL_DATA] 25MG" at bounding box center [429, 354] width 139 height 18
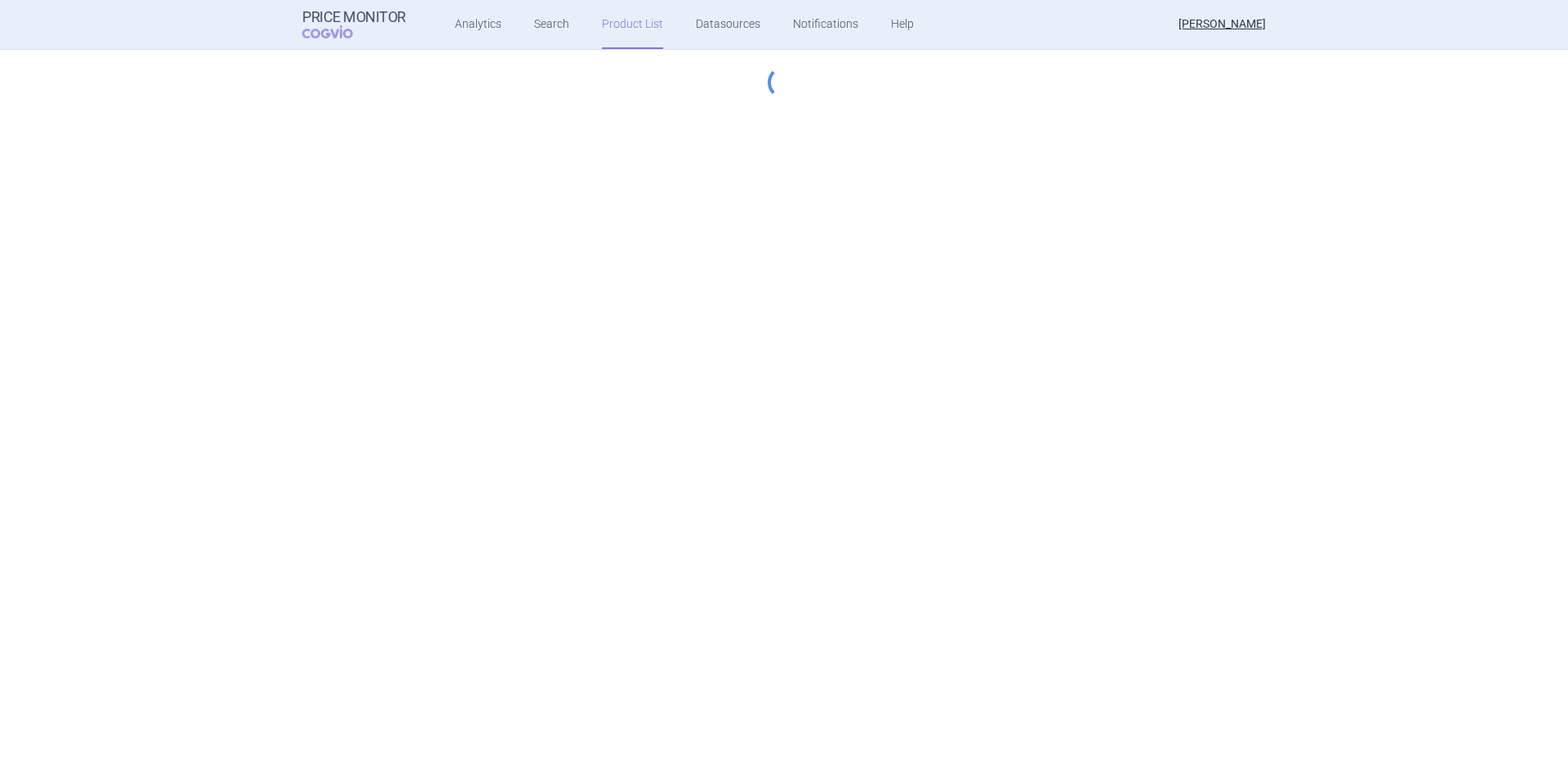
select select "2022-12-01"
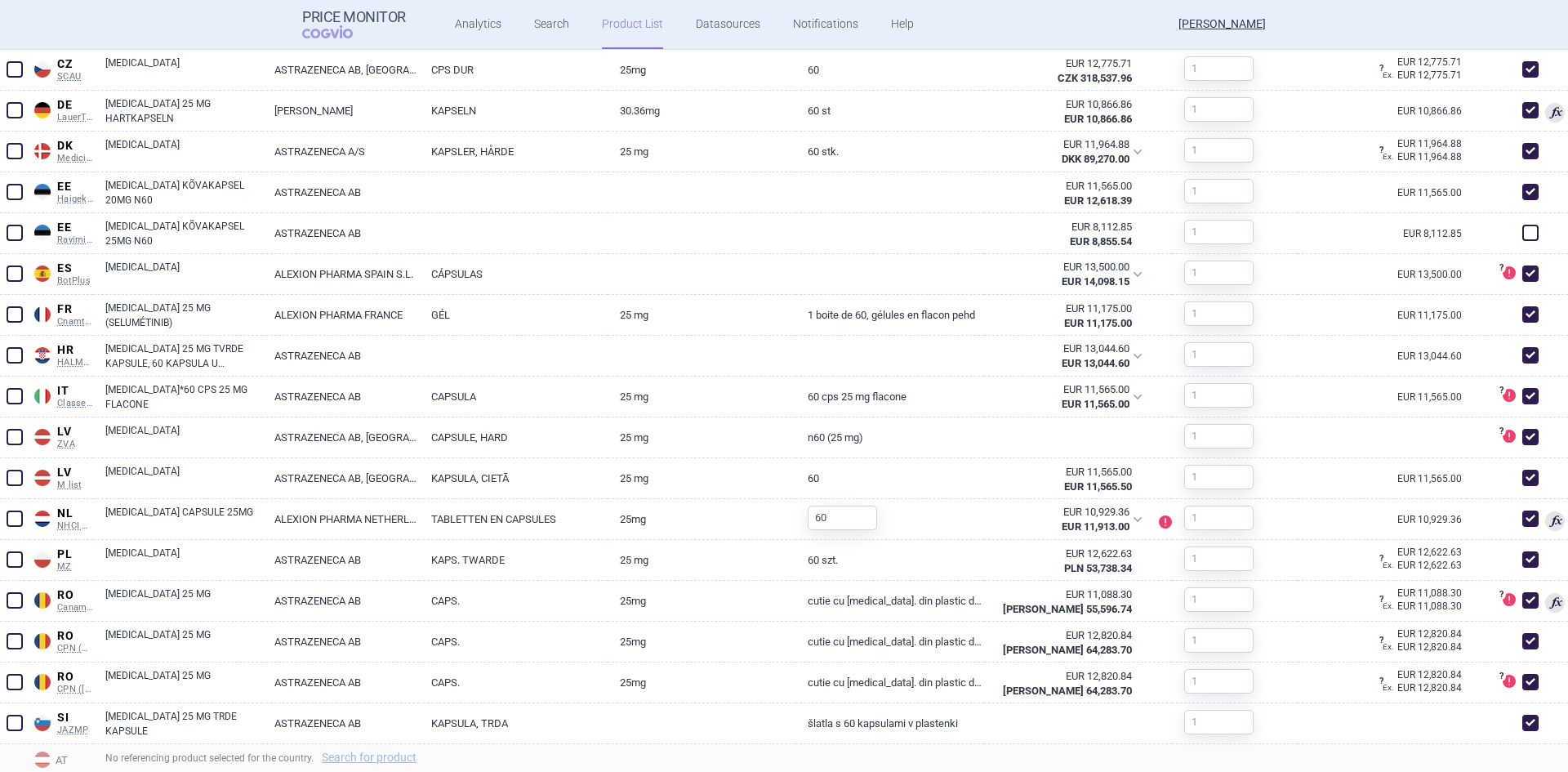
scroll to position [817, 0]
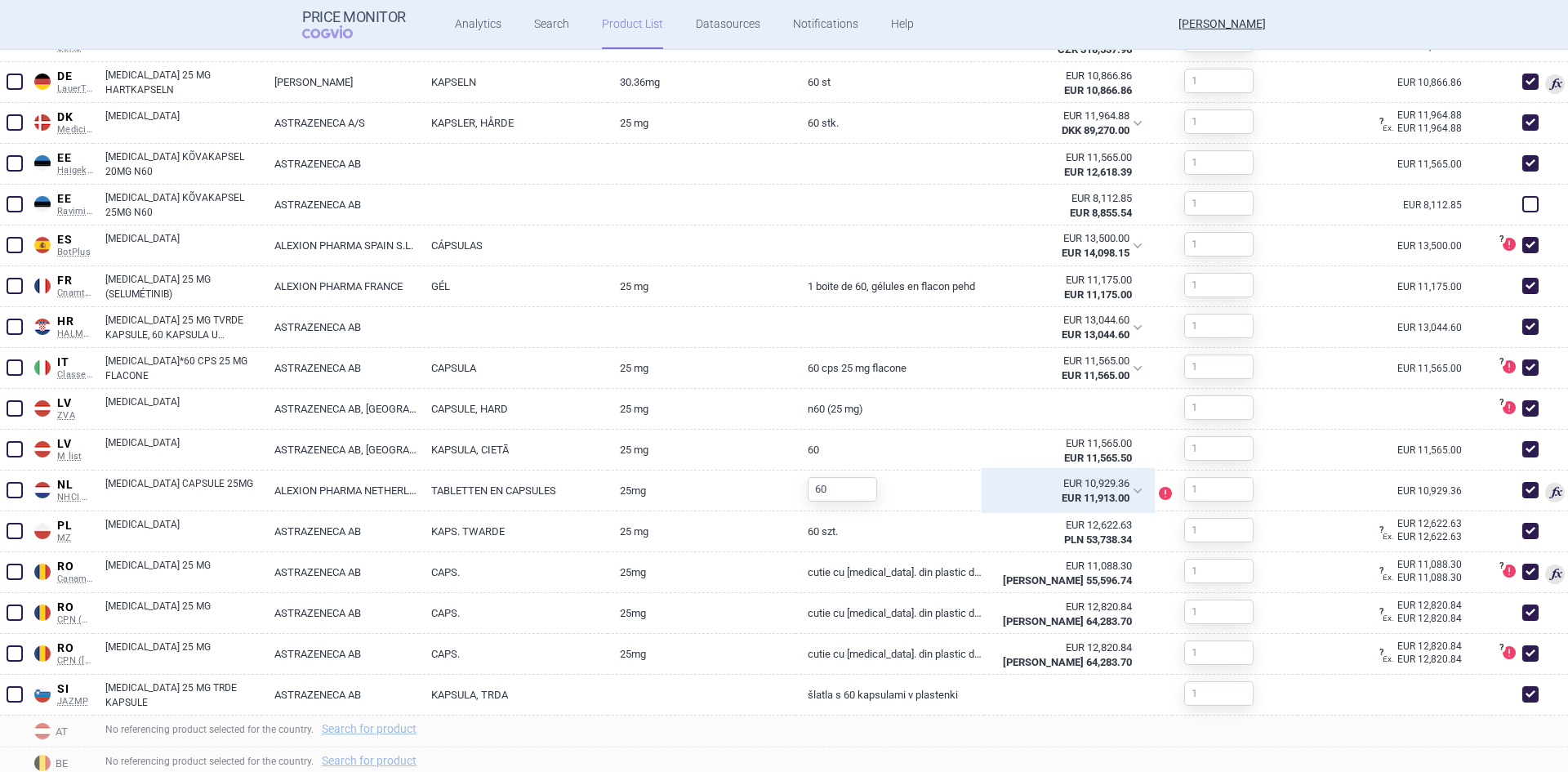
click at [1132, 491] on div "EUR 10,929.36 EUR 11,913.00" at bounding box center [1068, 490] width 168 height 41
click at [1093, 29] on div "Price Monitor COGVIO Analytics Search Product List Datasources Notifications He…" at bounding box center [784, 24] width 963 height 49
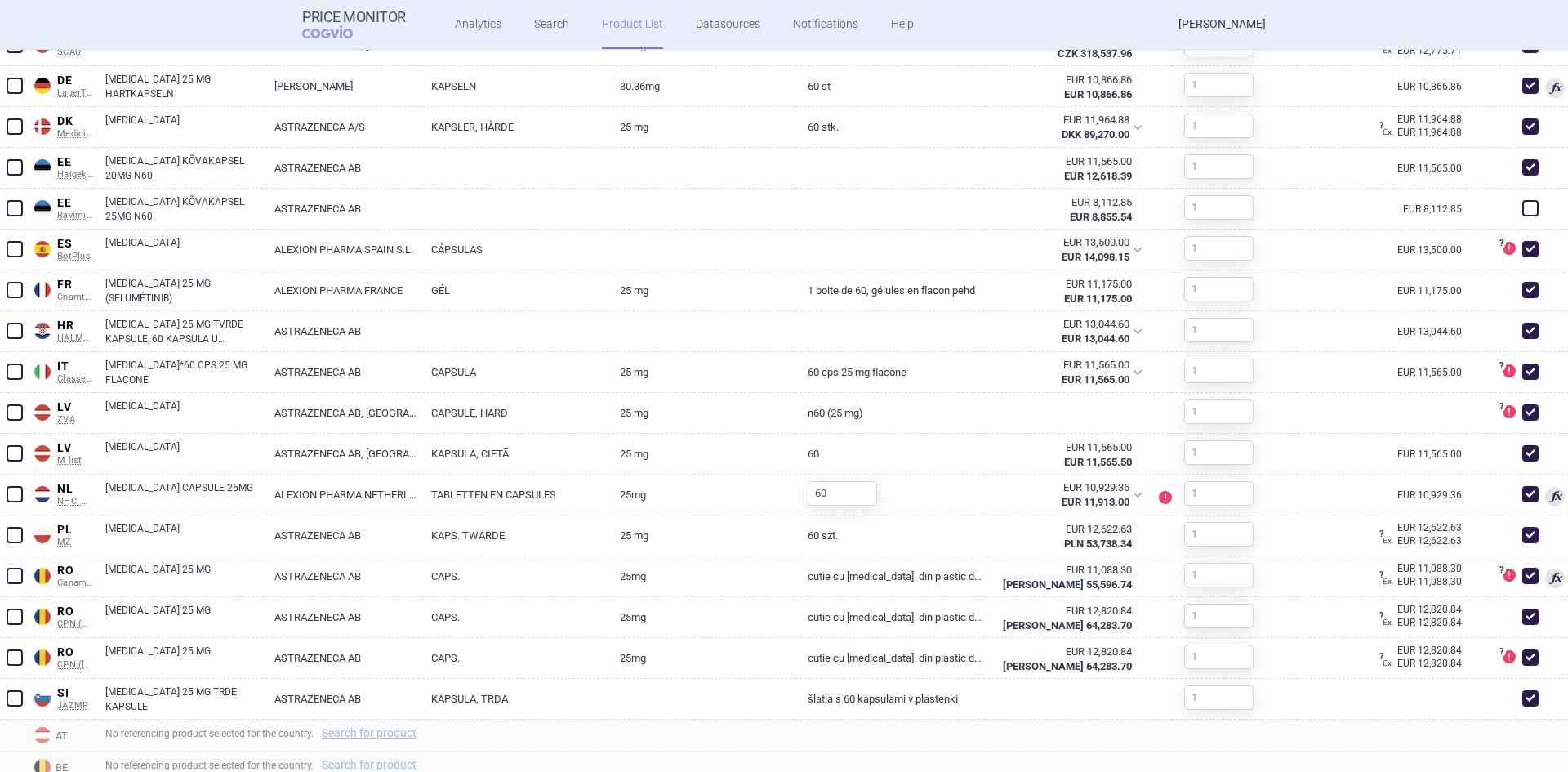
scroll to position [807, 0]
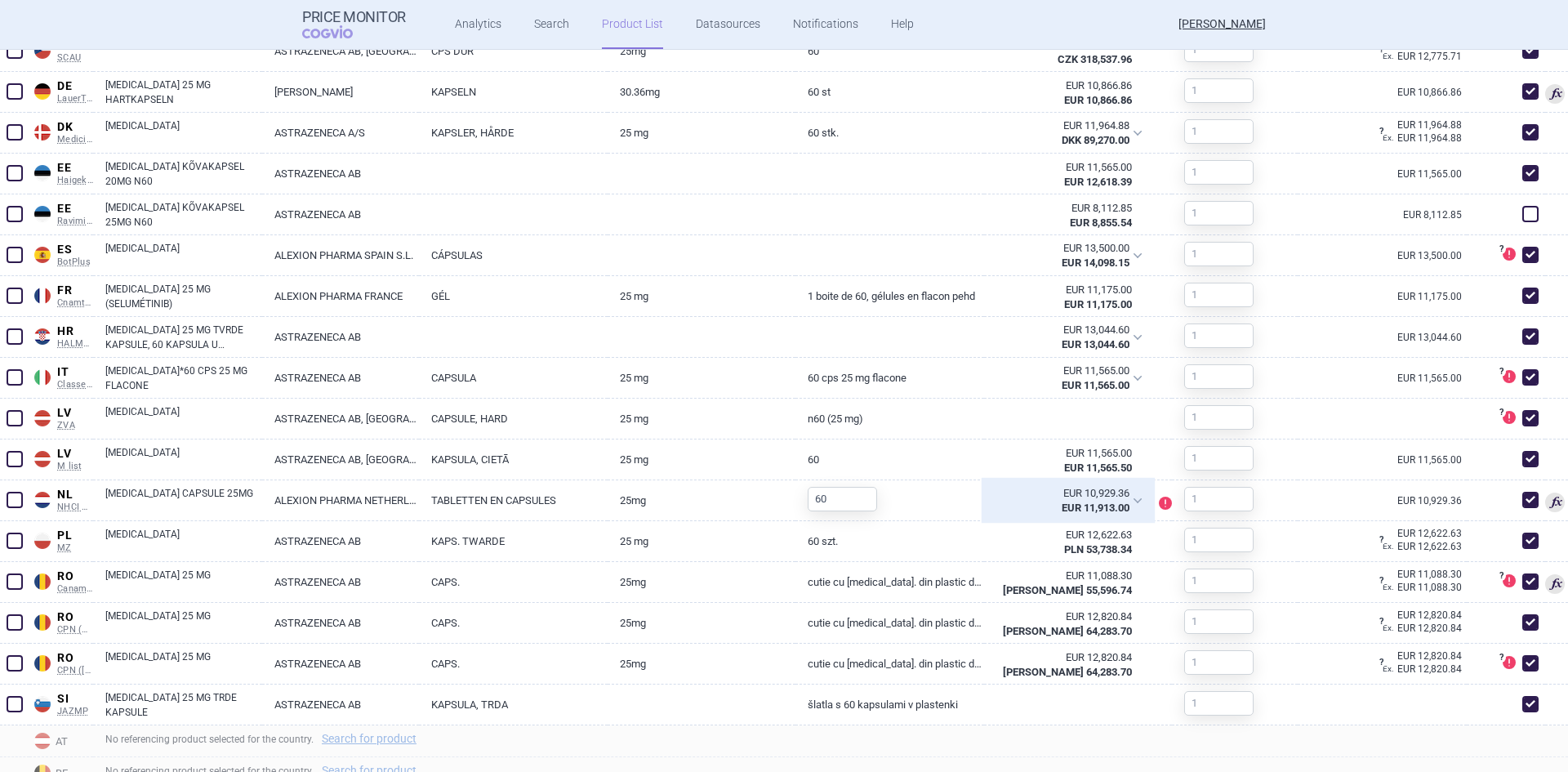
click at [1122, 500] on div "EUR 10,929.36 EUR 11,913.00" at bounding box center [1068, 500] width 168 height 41
click at [992, 15] on div "Price Monitor COGVIO Analytics Search Product List Datasources Notifications He…" at bounding box center [784, 24] width 963 height 49
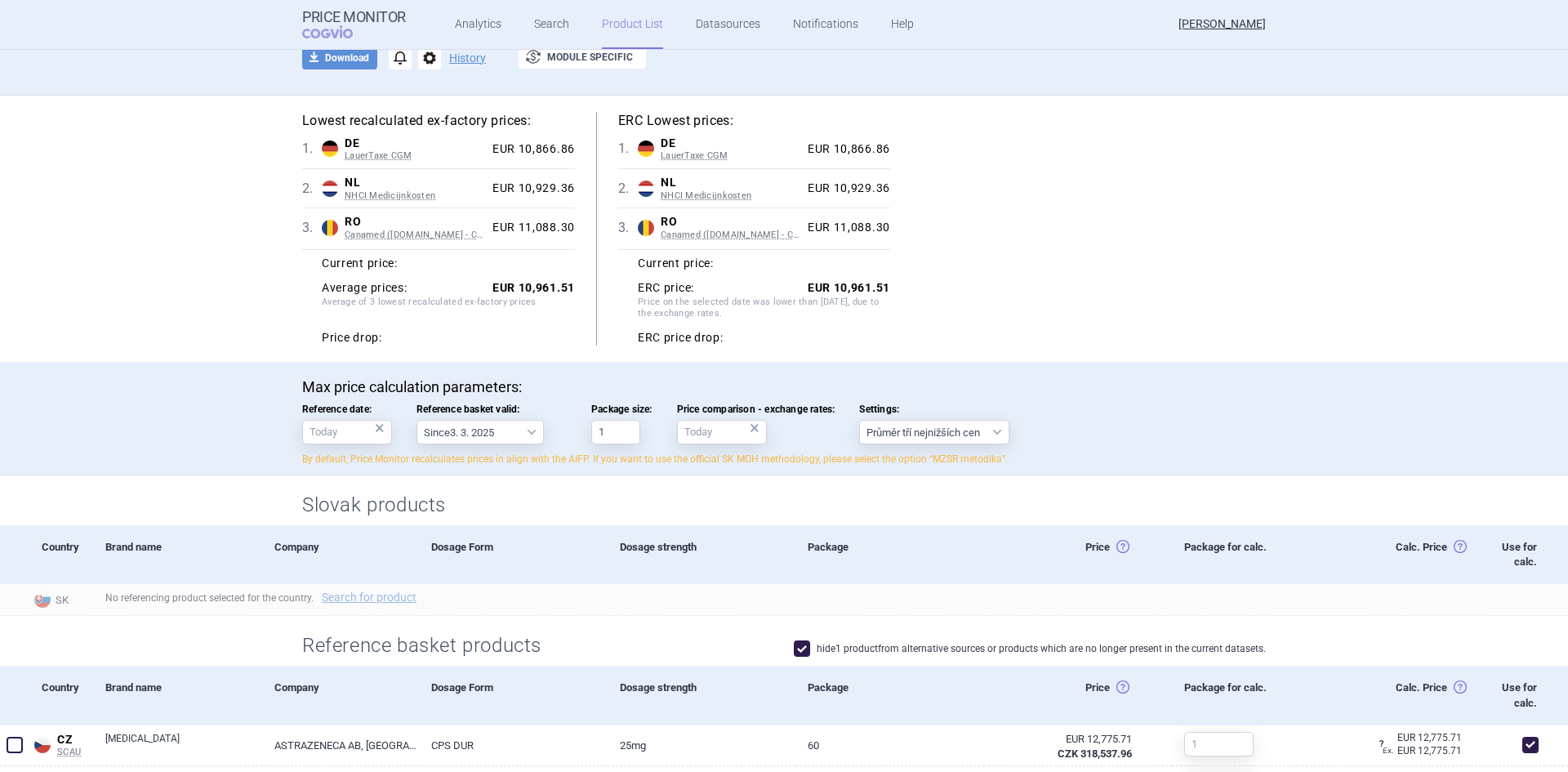
scroll to position [0, 0]
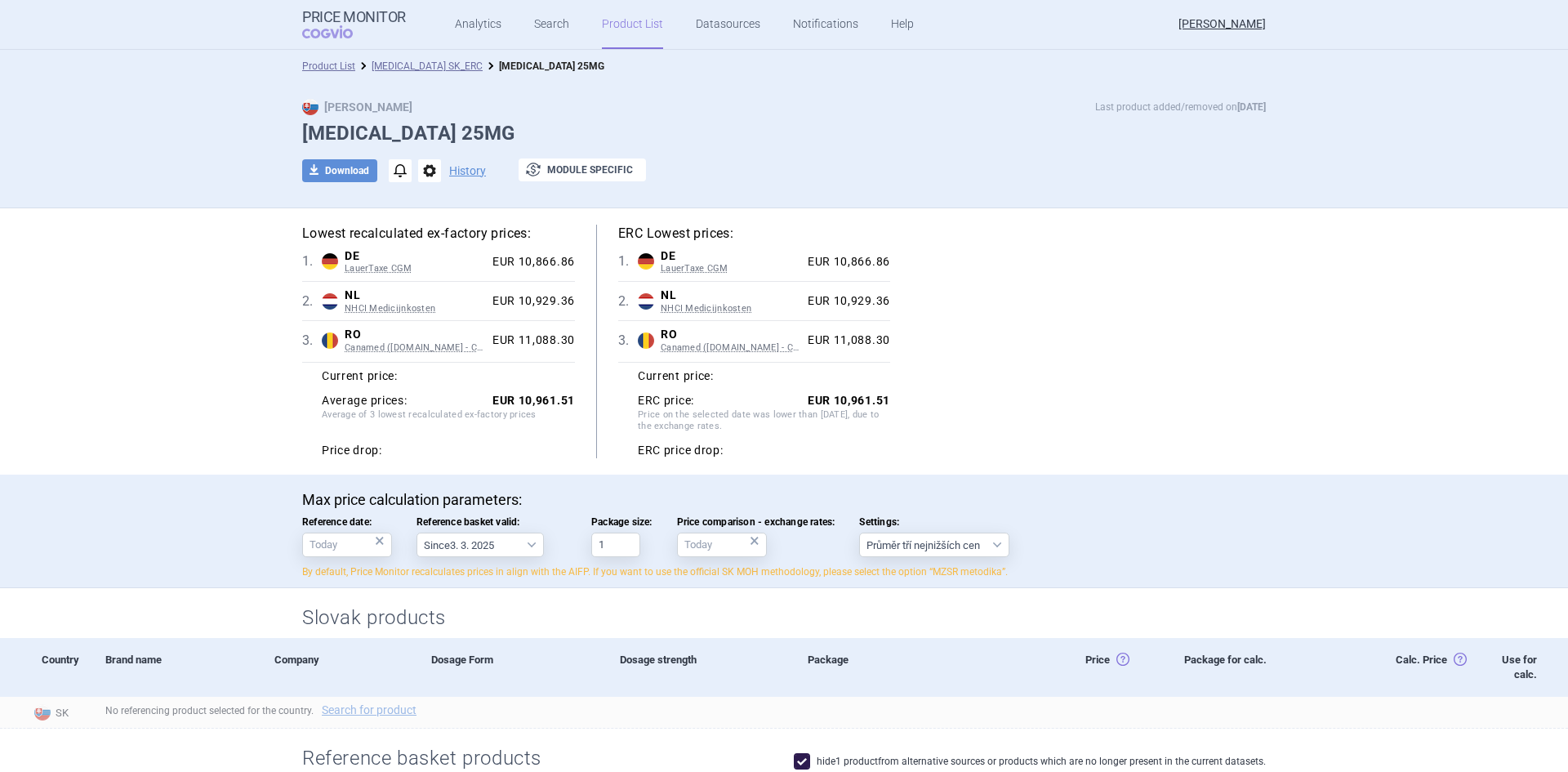
click at [331, 166] on button "download Download" at bounding box center [340, 170] width 76 height 23
select select "EUR"
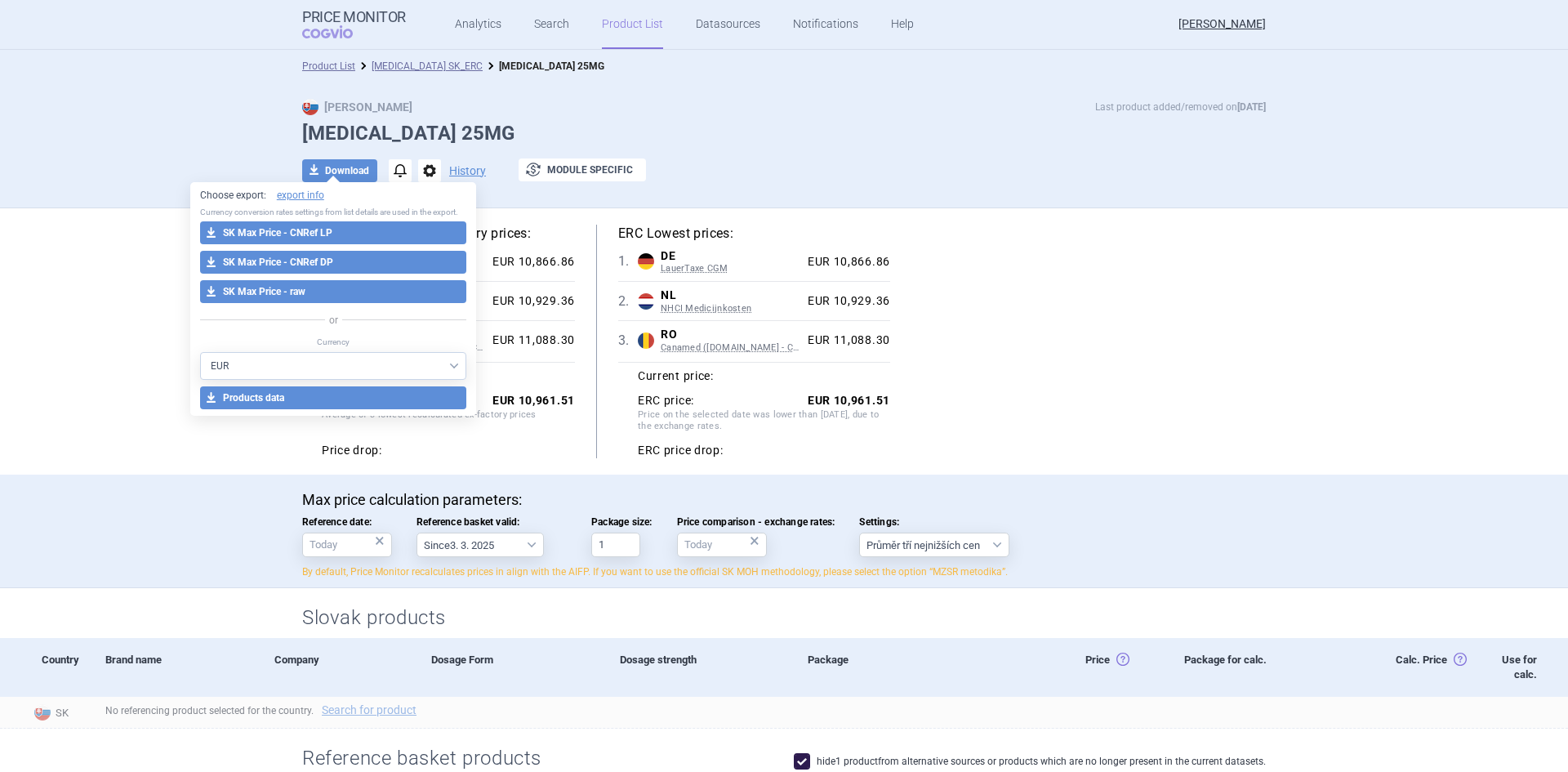
click at [284, 293] on button "download SK Max Price - raw" at bounding box center [333, 291] width 267 height 23
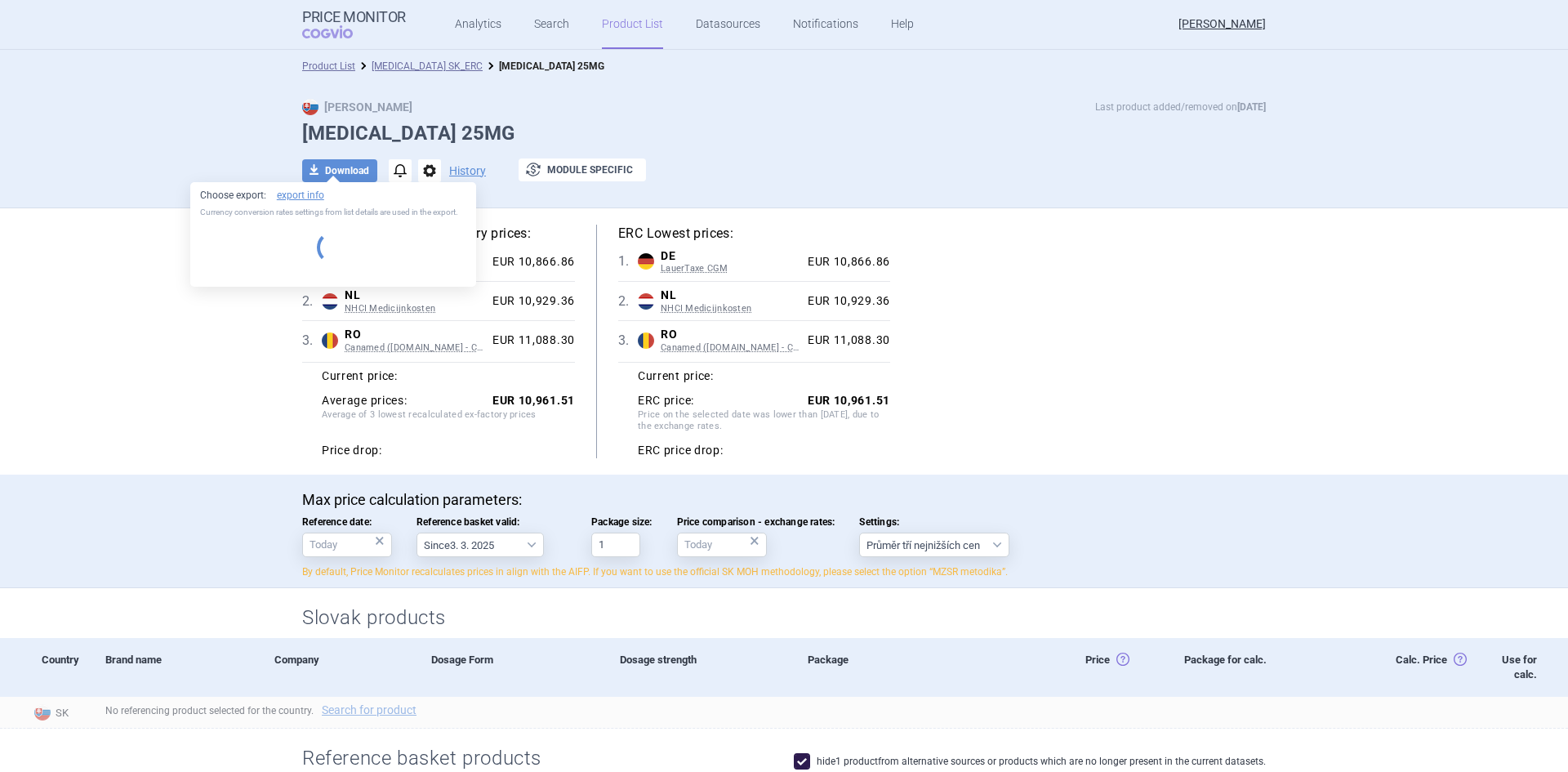
select select "EUR"
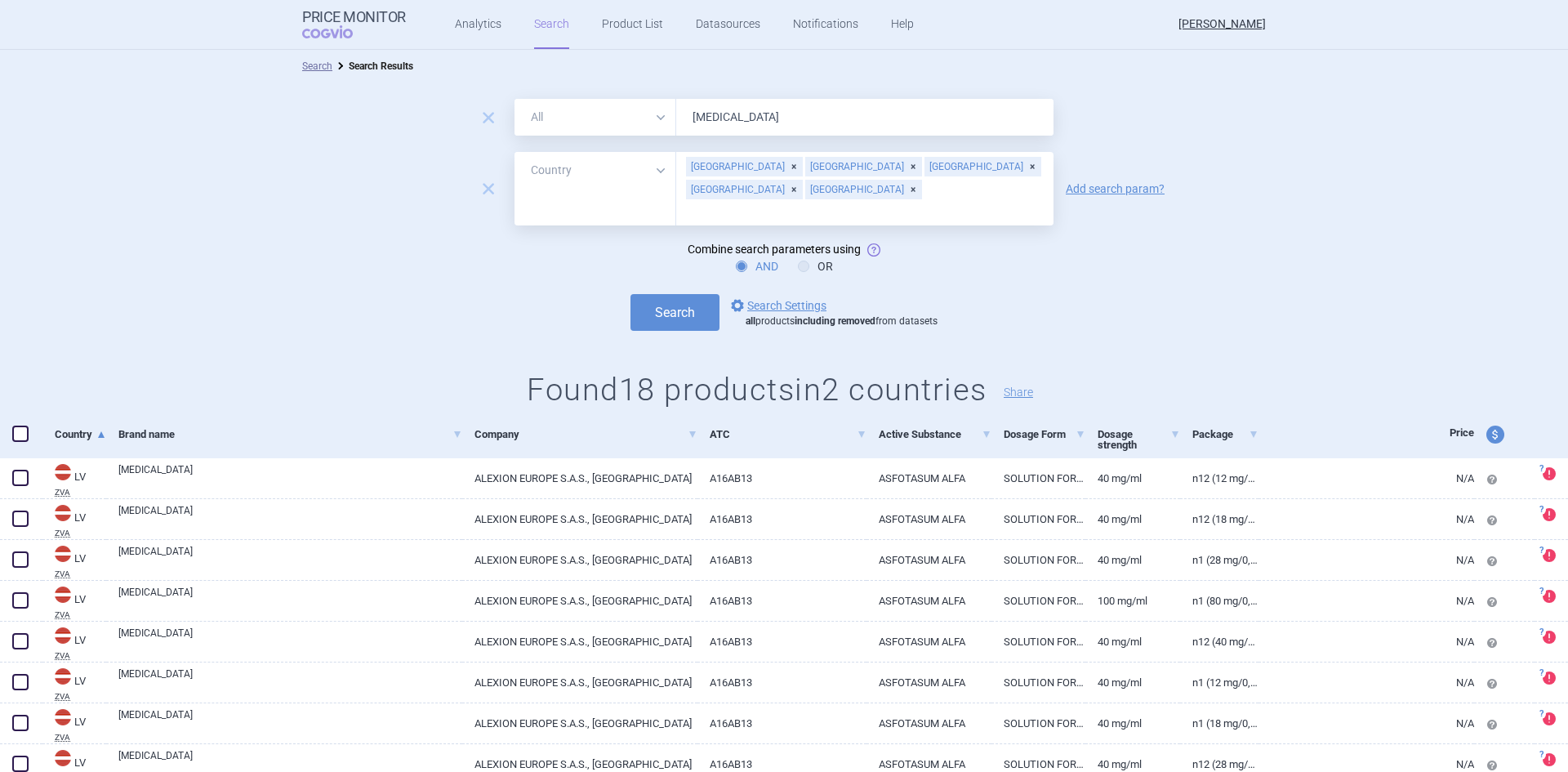
select select "country"
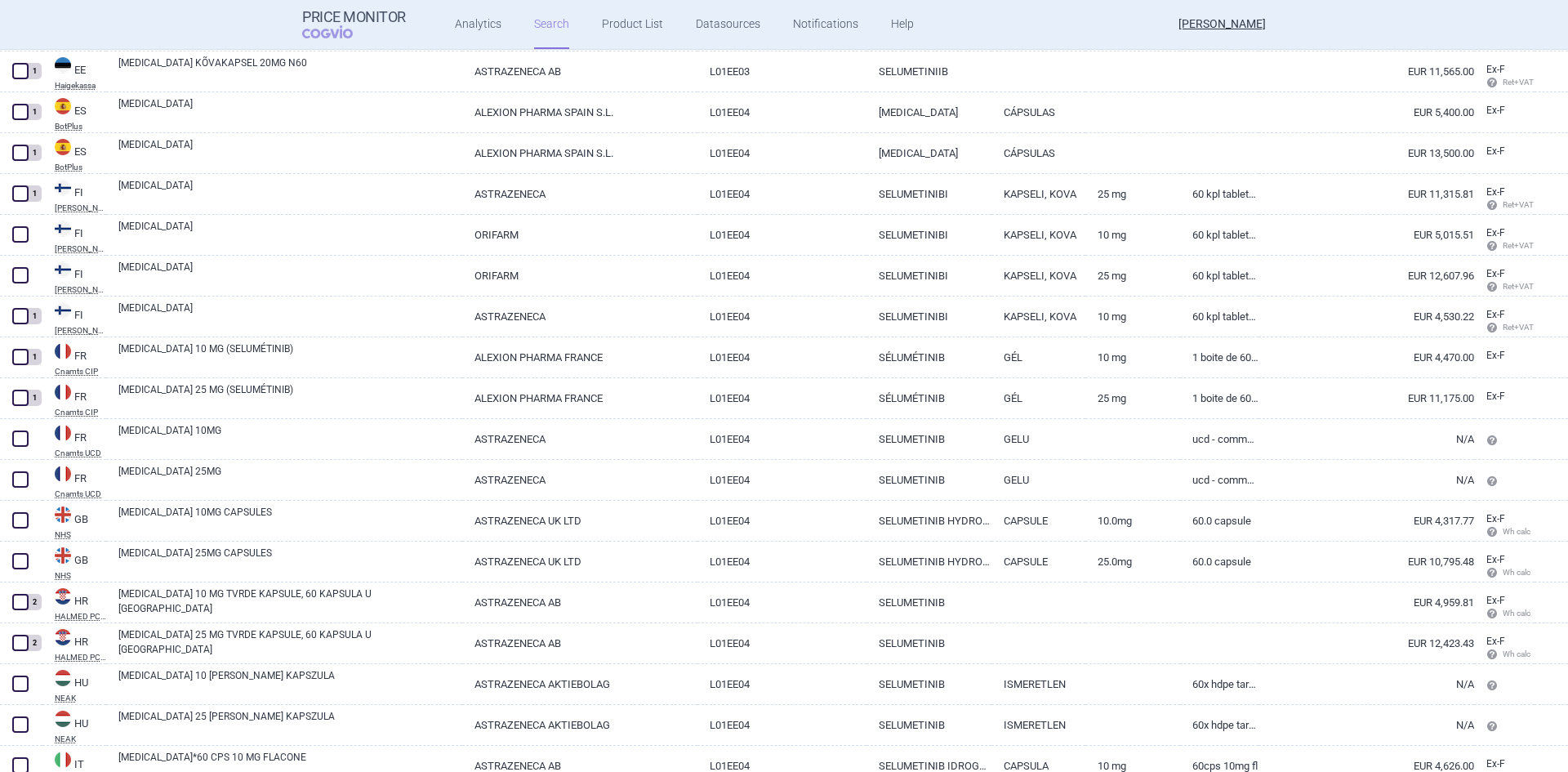
scroll to position [1061, 0]
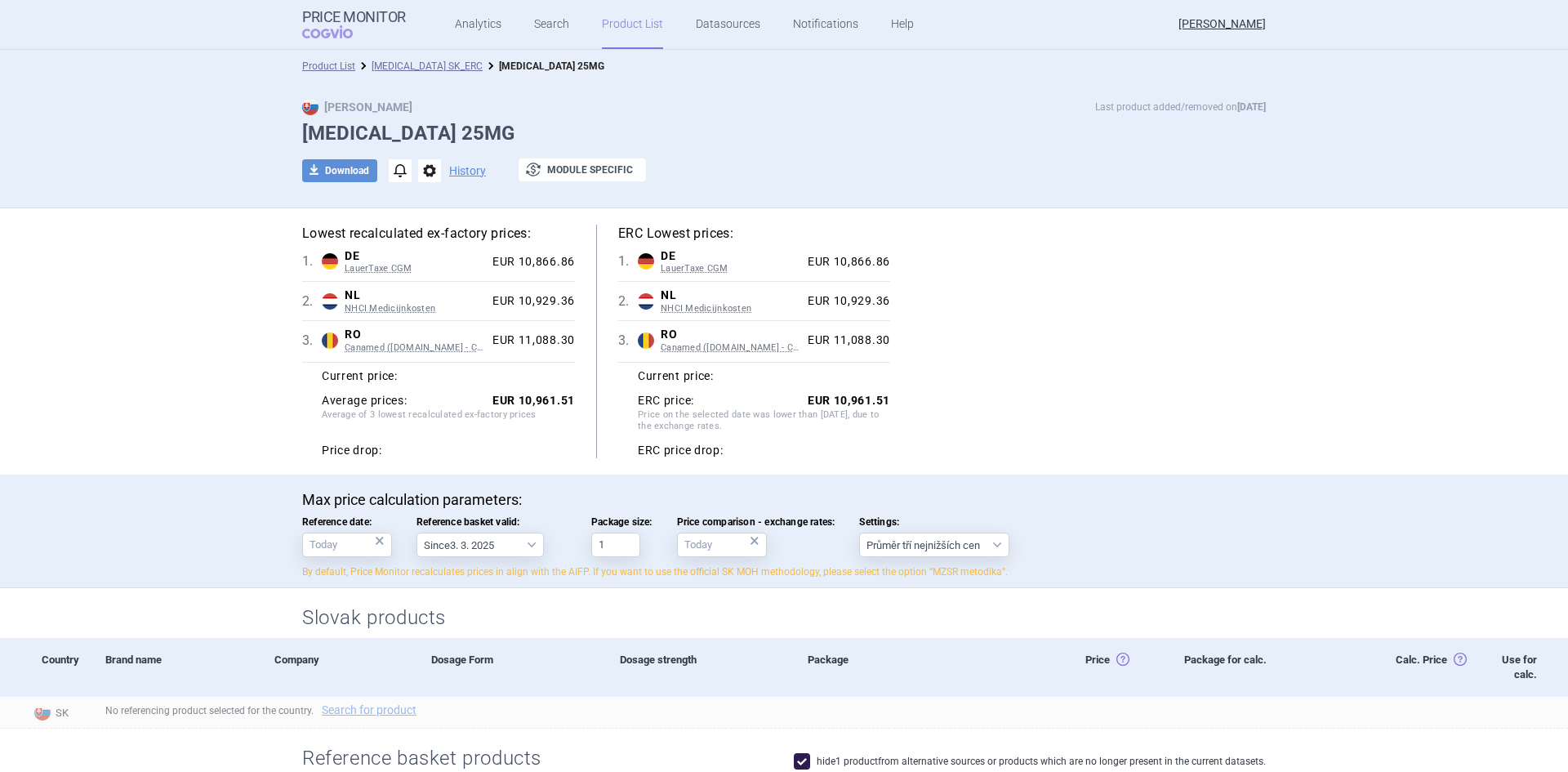
select select "[DATE]"
drag, startPoint x: 496, startPoint y: 403, endPoint x: 567, endPoint y: 405, distance: 71.0
click at [567, 405] on strong "EUR 10,961.51" at bounding box center [533, 400] width 83 height 13
click at [1113, 391] on div "Lowest recalculated ex-factory prices: 1 . DE LauerTaxe CGM Germany LauerTaxe C…" at bounding box center [784, 341] width 963 height 234
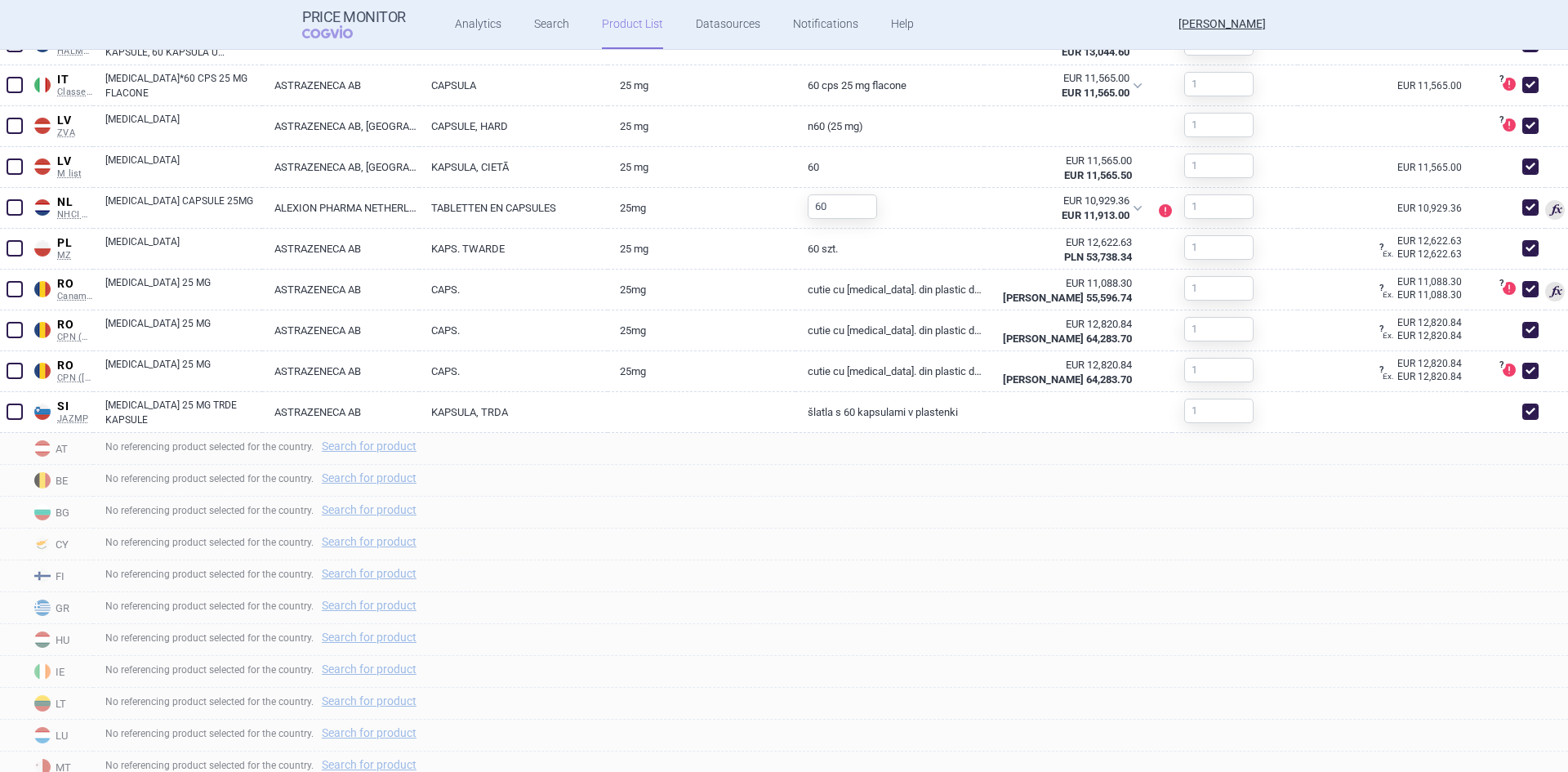
scroll to position [1062, 0]
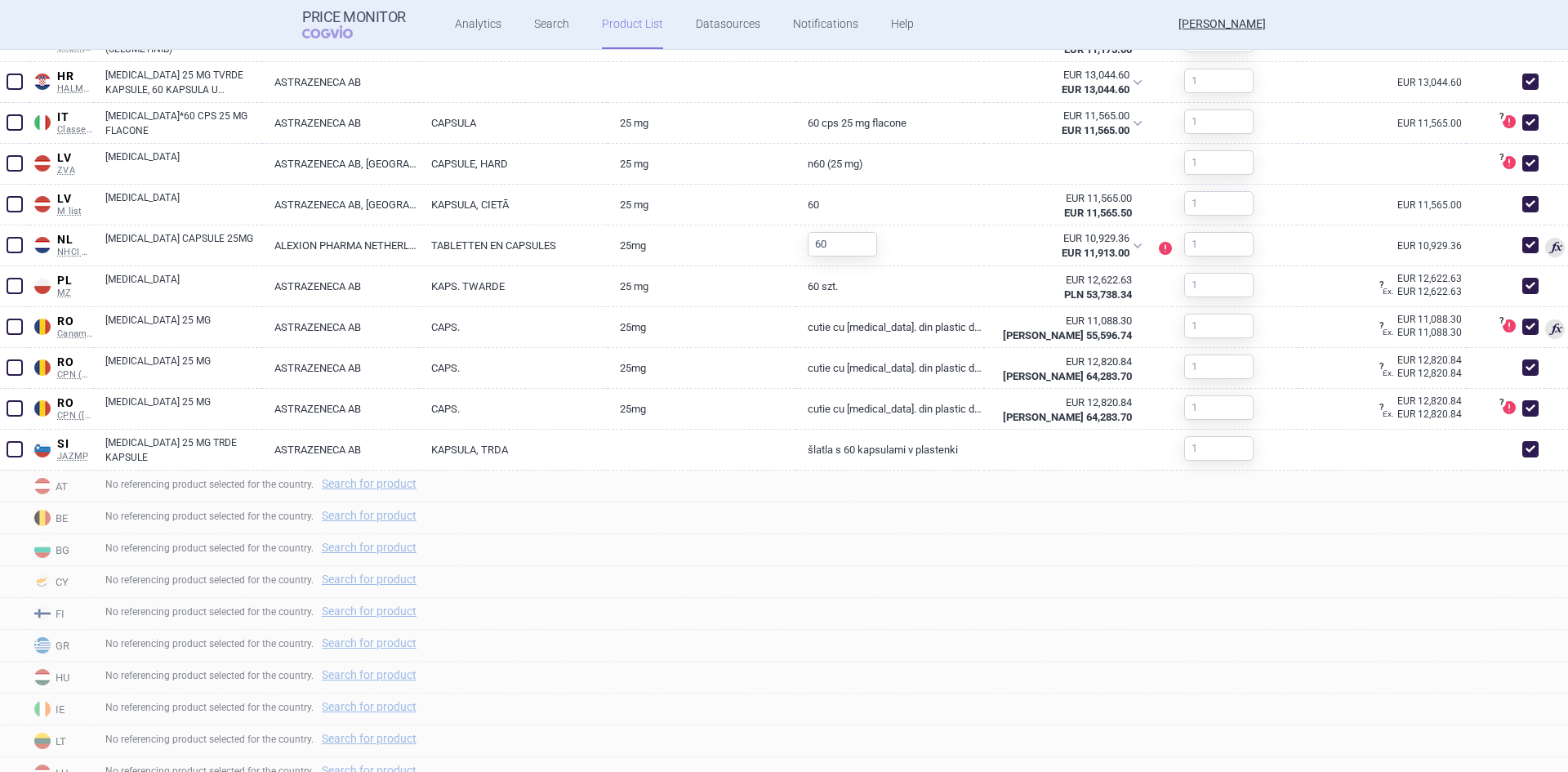
click at [1523, 318] on span at bounding box center [1530, 326] width 16 height 16
checkbox input "false"
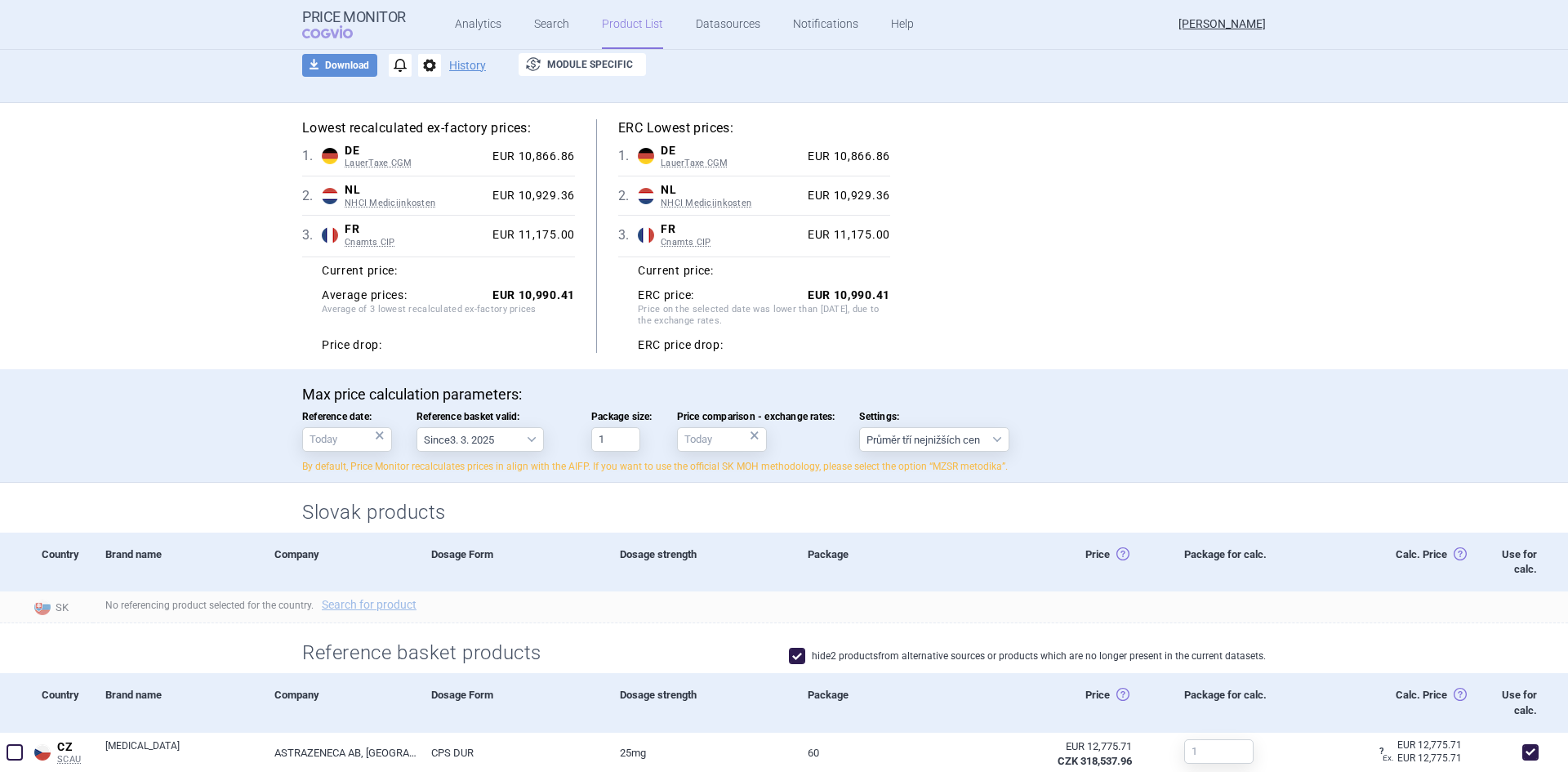
scroll to position [0, 0]
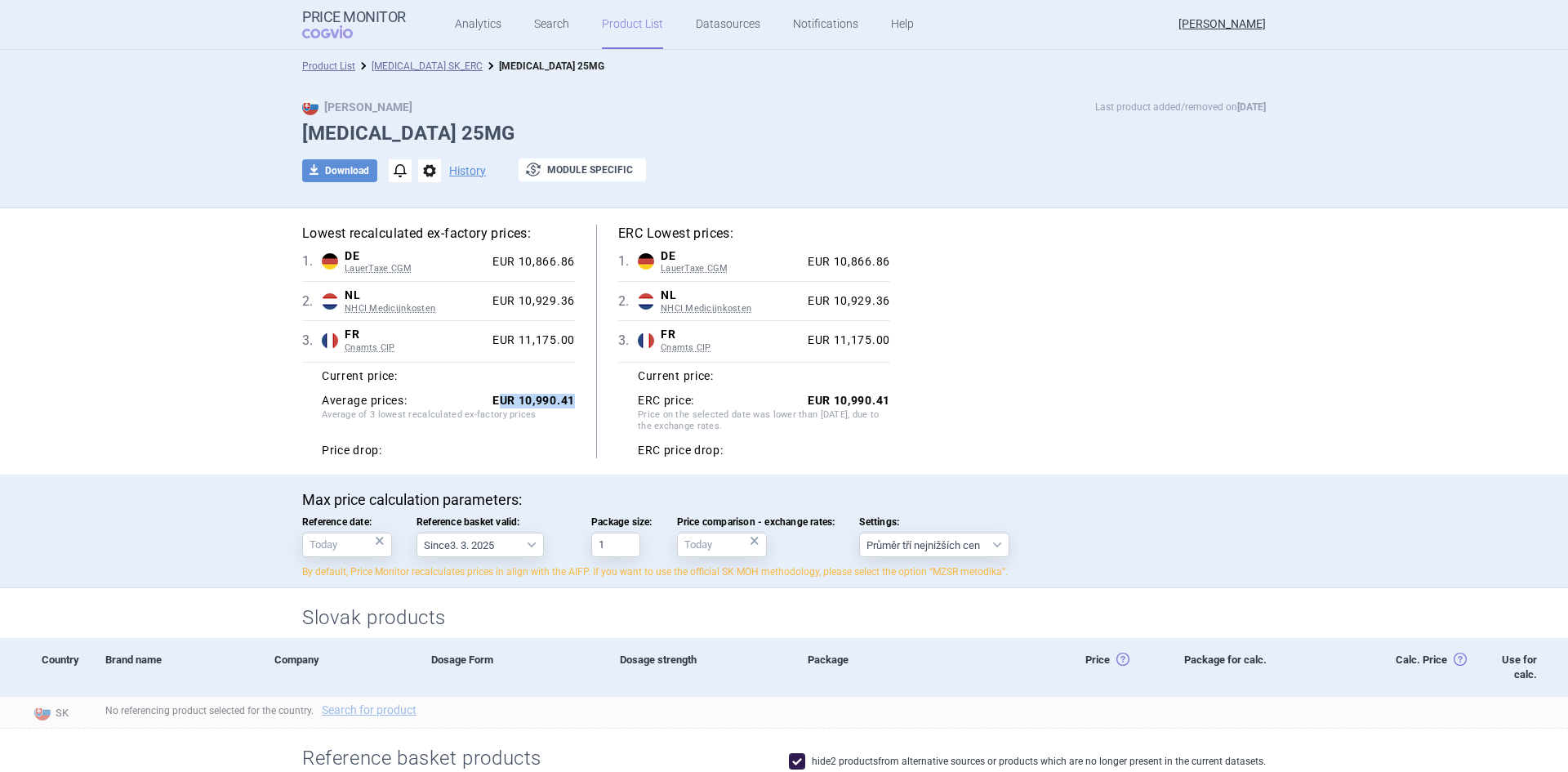
drag, startPoint x: 494, startPoint y: 397, endPoint x: 567, endPoint y: 399, distance: 73.0
click at [567, 399] on strong "EUR 10,990.41" at bounding box center [533, 400] width 83 height 13
drag, startPoint x: 567, startPoint y: 399, endPoint x: 492, endPoint y: 394, distance: 75.2
click at [492, 394] on strong "EUR 10,990.41" at bounding box center [533, 400] width 83 height 13
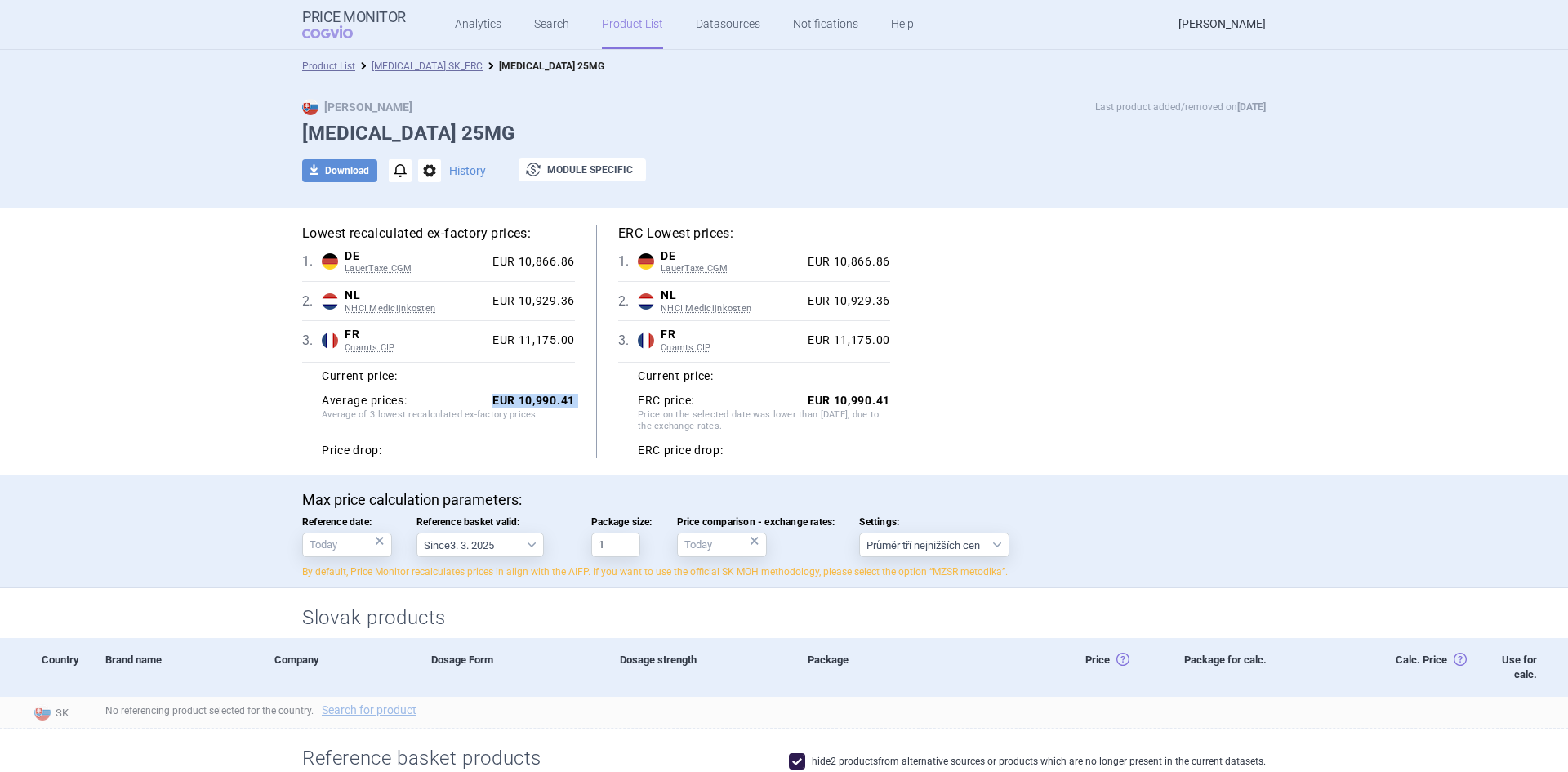
click at [544, 402] on strong "EUR 10,990.41" at bounding box center [533, 400] width 83 height 13
drag, startPoint x: 484, startPoint y: 403, endPoint x: 569, endPoint y: 407, distance: 85.1
click at [569, 407] on div "Lowest recalculated ex-factory prices: 1 . DE LauerTaxe CGM Germany LauerTaxe C…" at bounding box center [449, 341] width 294 height 234
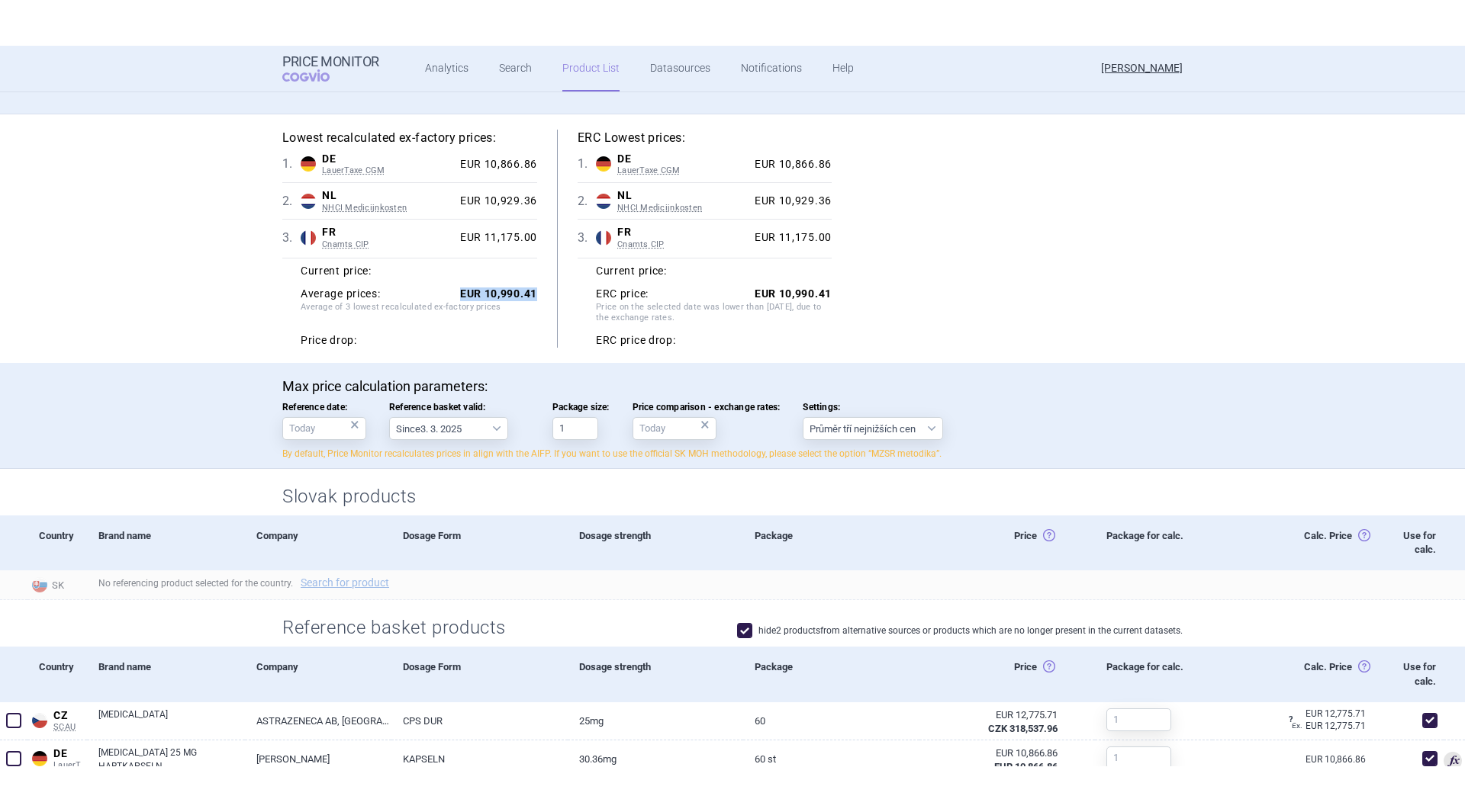
scroll to position [152, 0]
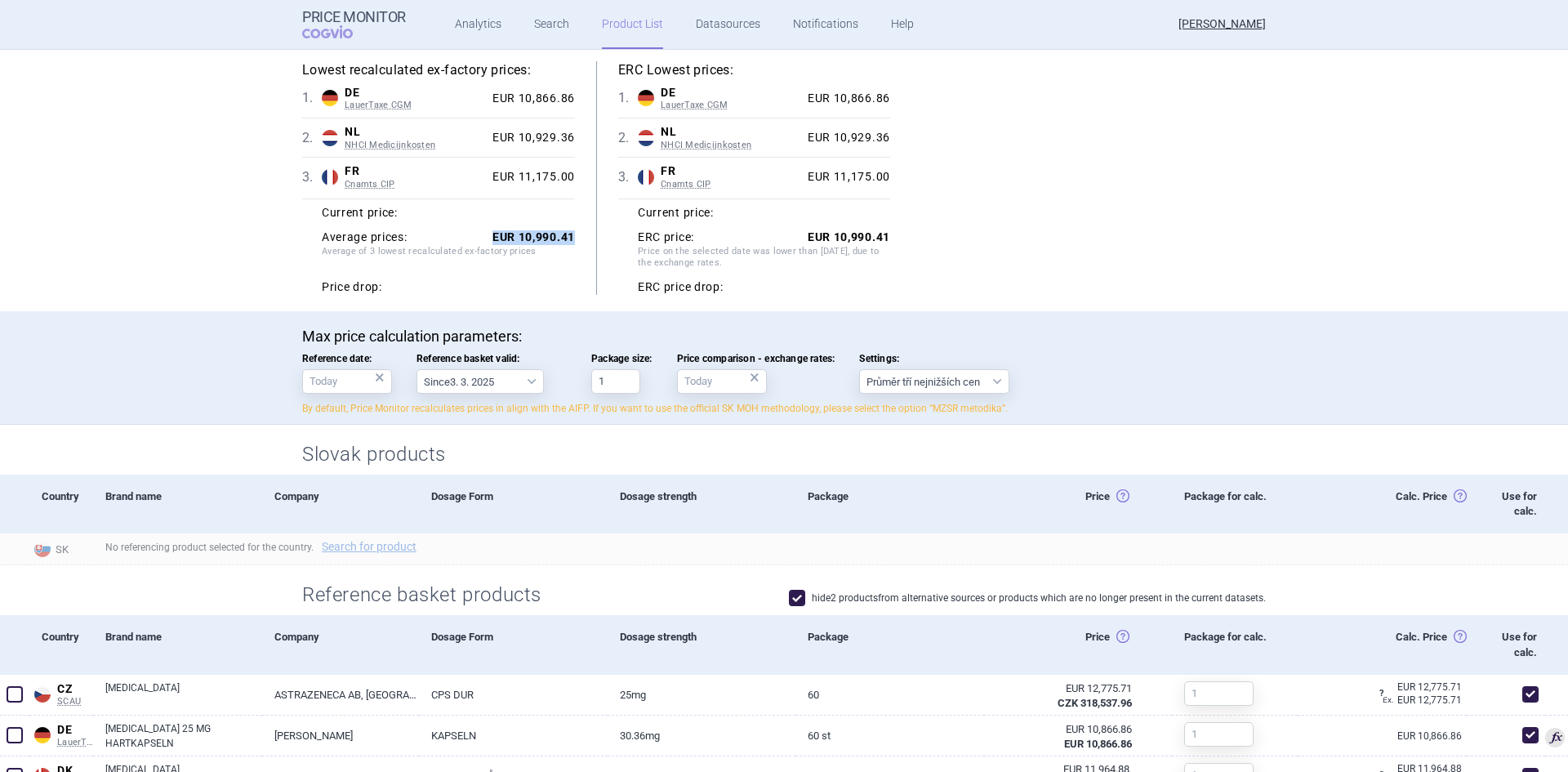
click at [376, 547] on link "Search for product" at bounding box center [368, 545] width 95 height 11
select select "country"
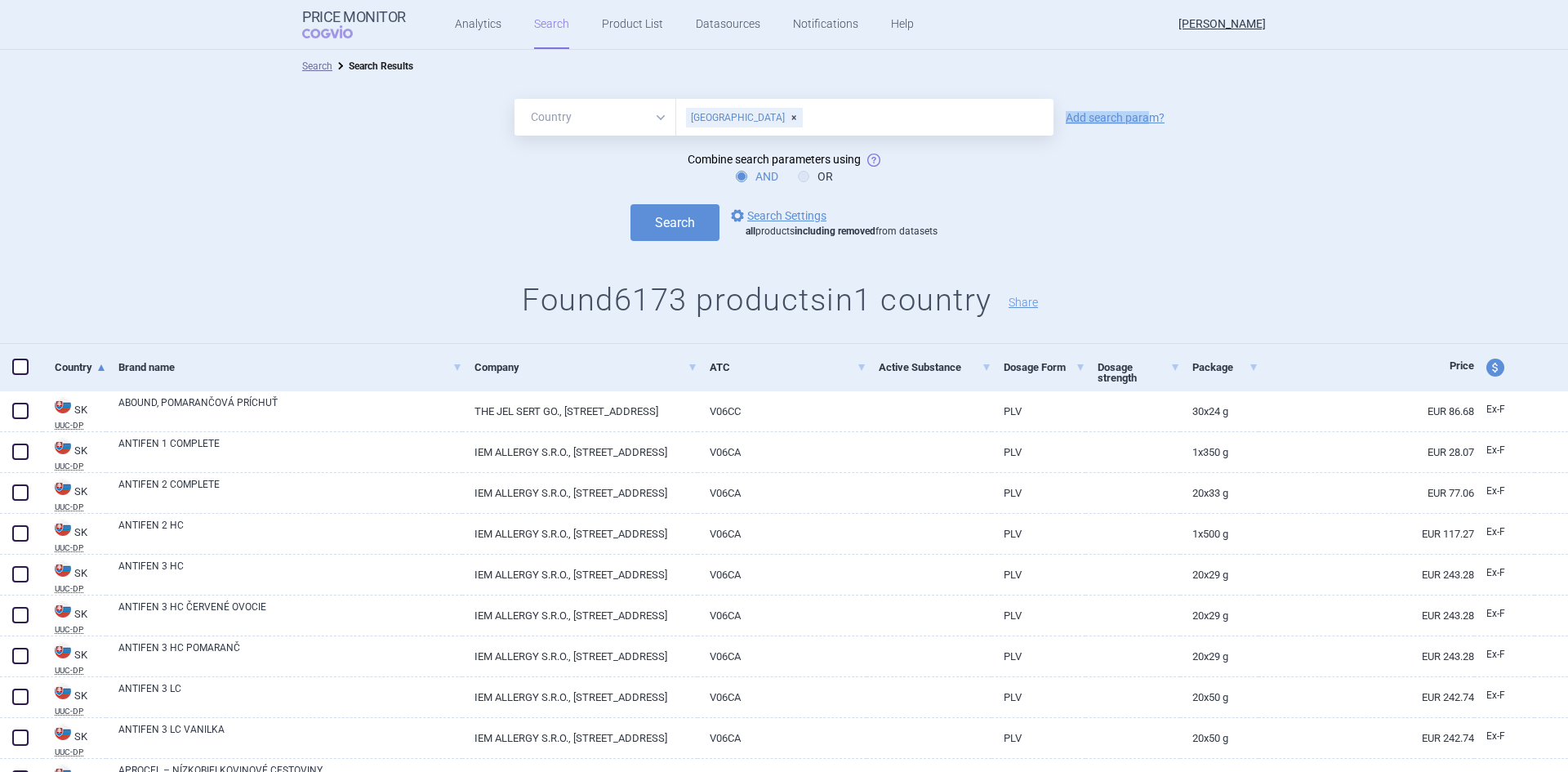
click at [1146, 115] on div "All Brand Name ATC Company Active Substance Country Newer than Slovakia Add sea…" at bounding box center [784, 116] width 1568 height 37
click at [1146, 115] on link "Add search param?" at bounding box center [1114, 116] width 98 height 11
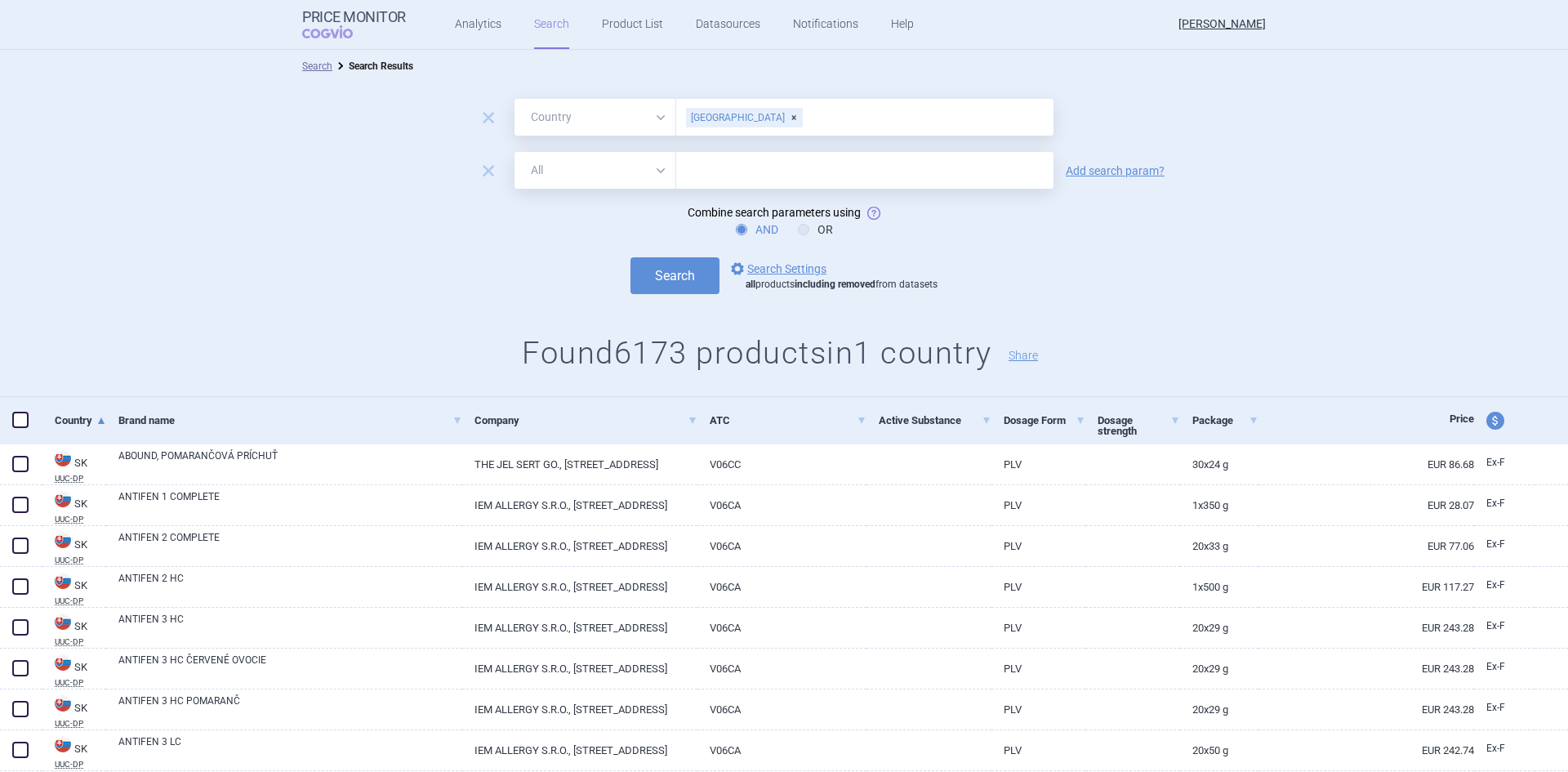
click at [654, 175] on select "All Brand Name ATC Company Active Substance Country Newer than" at bounding box center [595, 170] width 162 height 37
click at [767, 171] on input "text" at bounding box center [865, 170] width 377 height 37
